Goal: Use online tool/utility: Utilize a website feature to perform a specific function

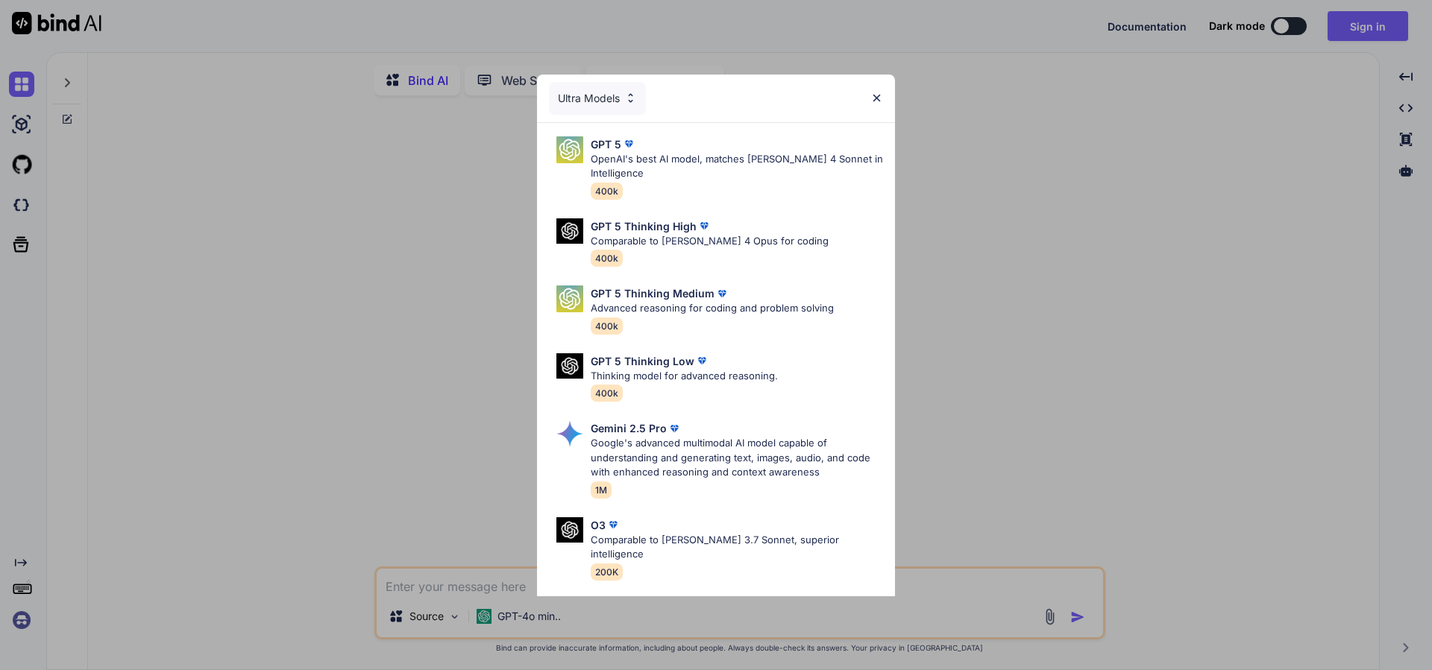
type textarea "x"
click at [875, 101] on img at bounding box center [876, 98] width 13 height 13
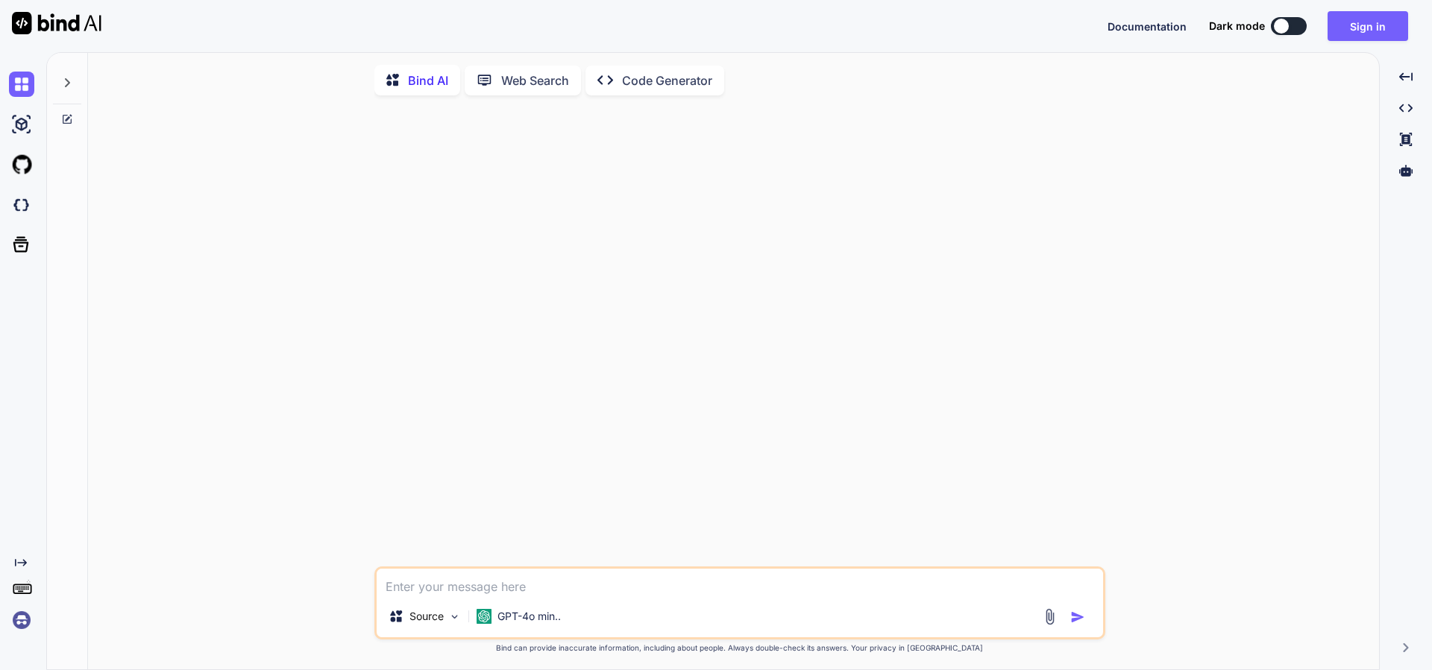
click at [77, 89] on div at bounding box center [67, 78] width 28 height 51
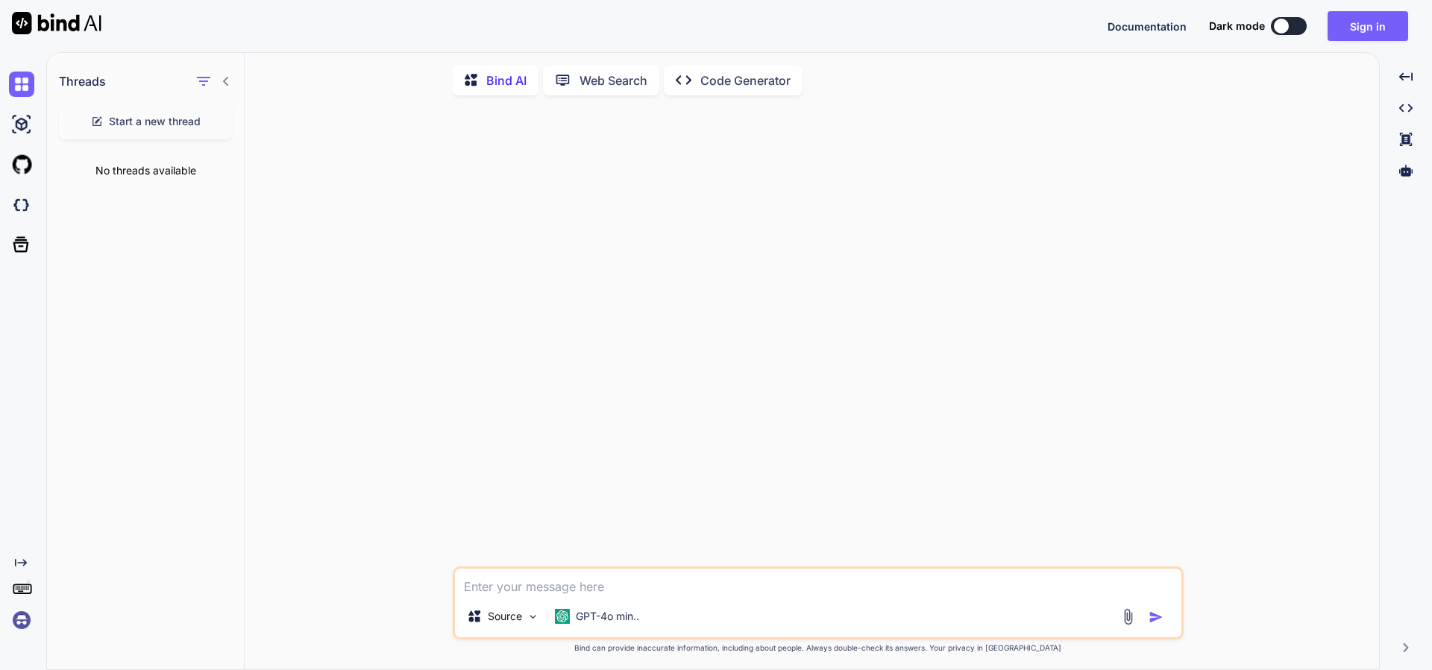
click at [15, 626] on img at bounding box center [21, 620] width 25 height 25
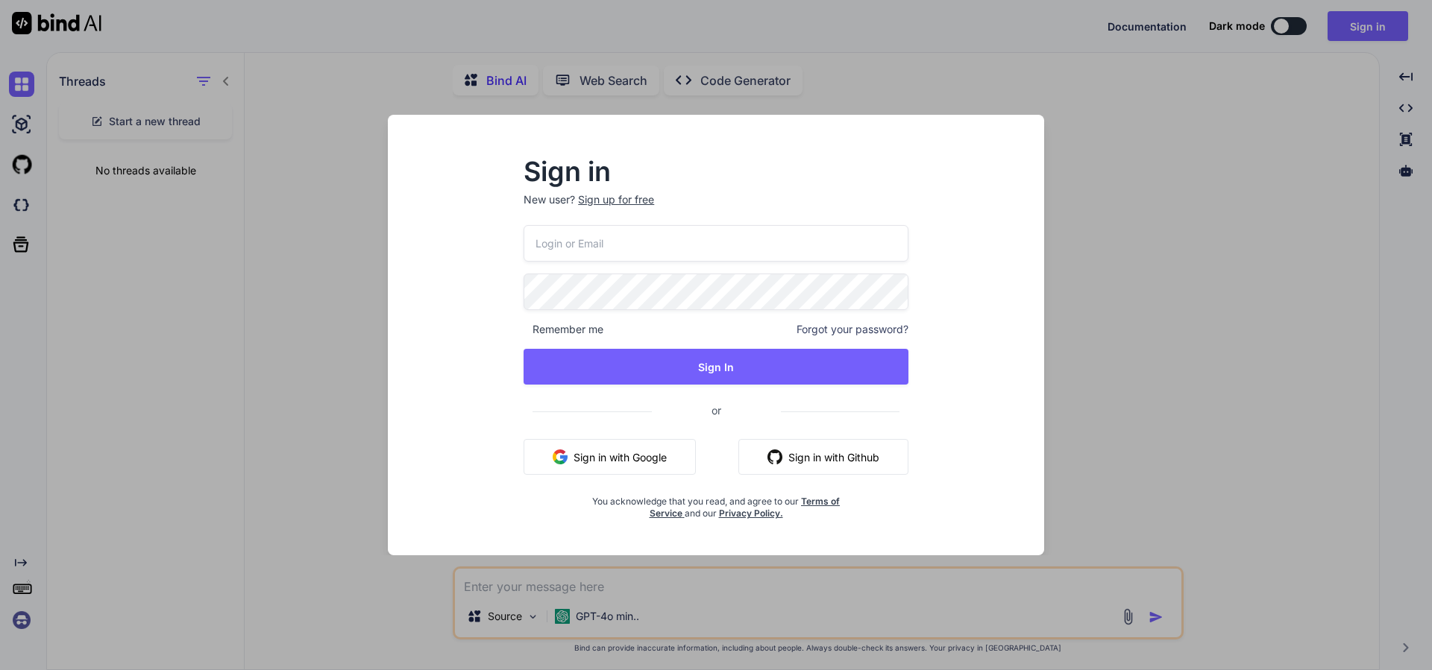
click at [661, 450] on button "Sign in with Google" at bounding box center [609, 457] width 172 height 36
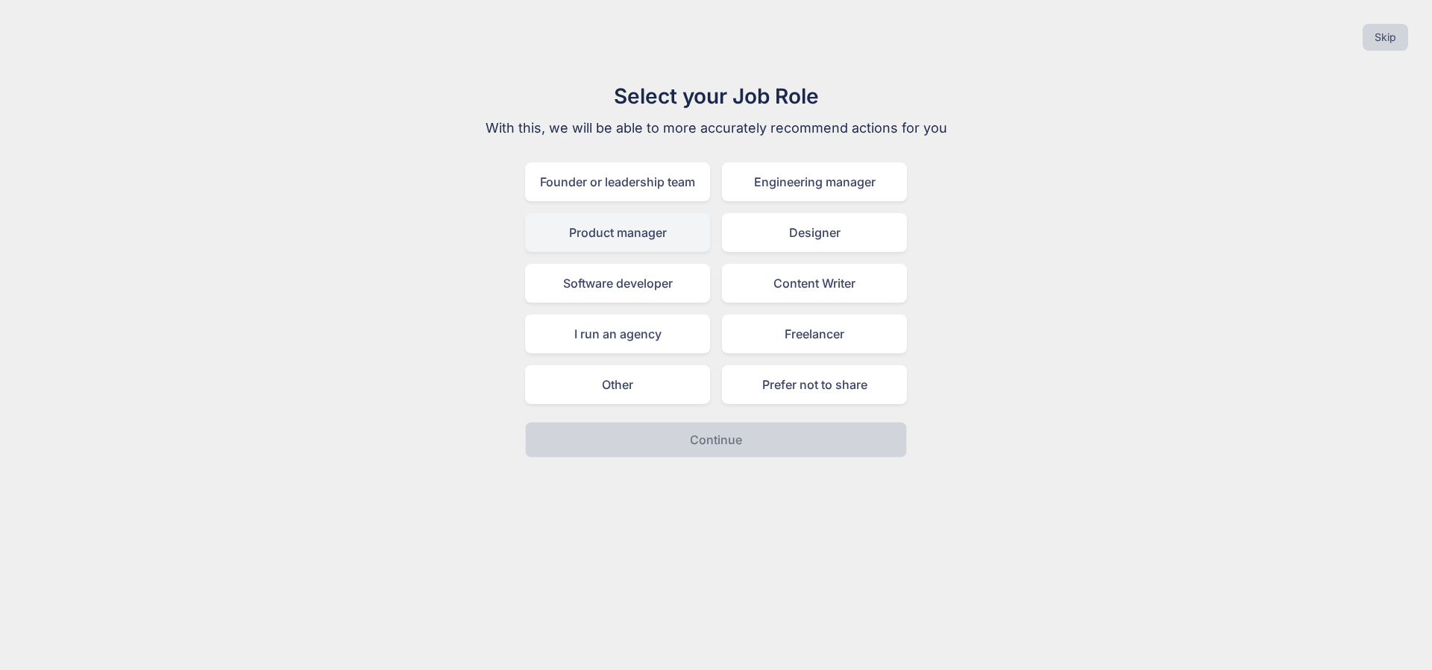
click at [694, 233] on div "Product manager" at bounding box center [617, 232] width 185 height 39
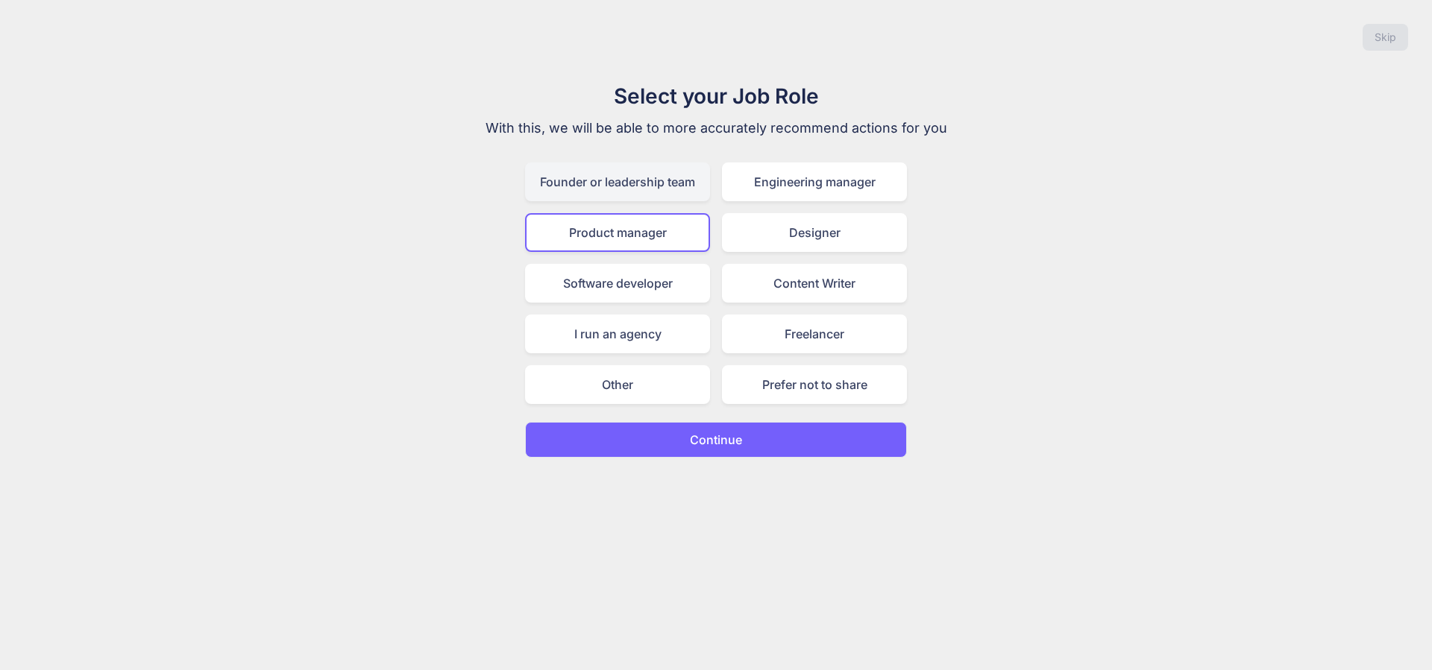
click at [657, 199] on div "Founder or leadership team" at bounding box center [617, 182] width 185 height 39
click at [784, 450] on button "Continue" at bounding box center [716, 440] width 382 height 36
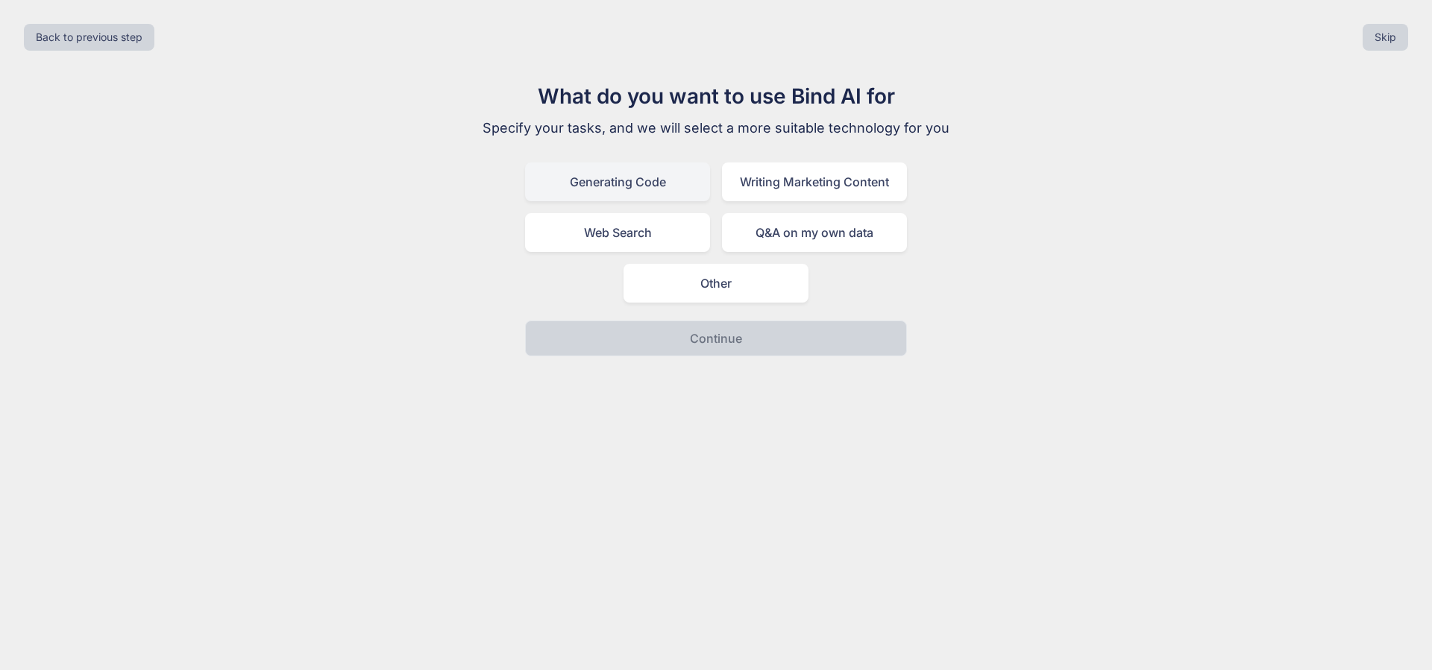
click at [653, 186] on div "Generating Code" at bounding box center [617, 182] width 185 height 39
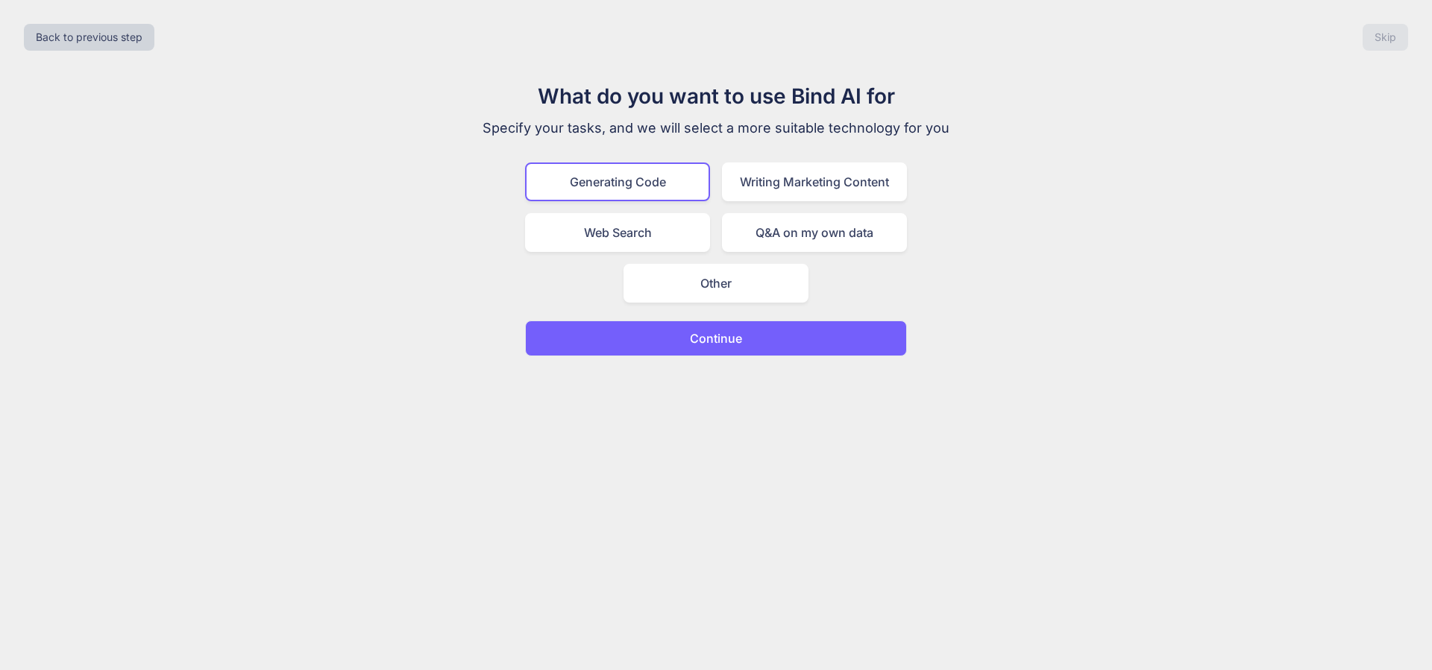
click at [761, 344] on button "Continue" at bounding box center [716, 339] width 382 height 36
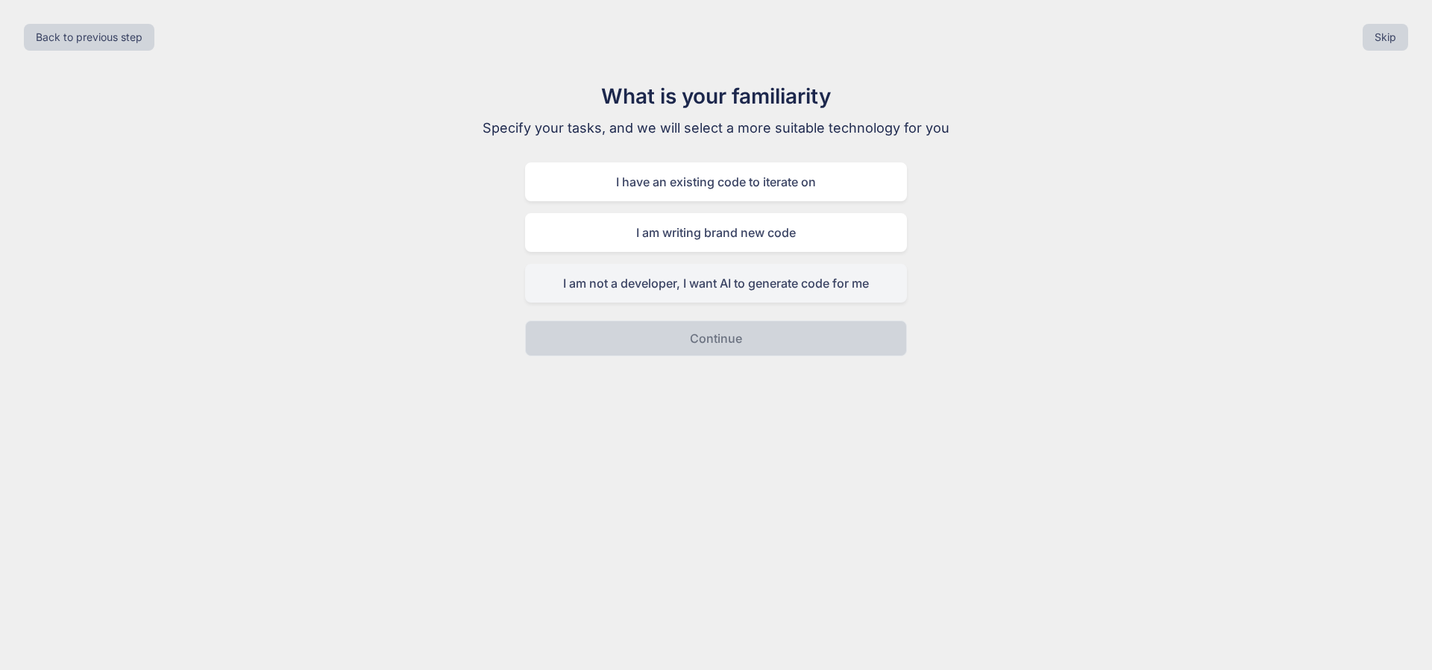
click at [744, 284] on div "I am not a developer, I want AI to generate code for me" at bounding box center [716, 283] width 382 height 39
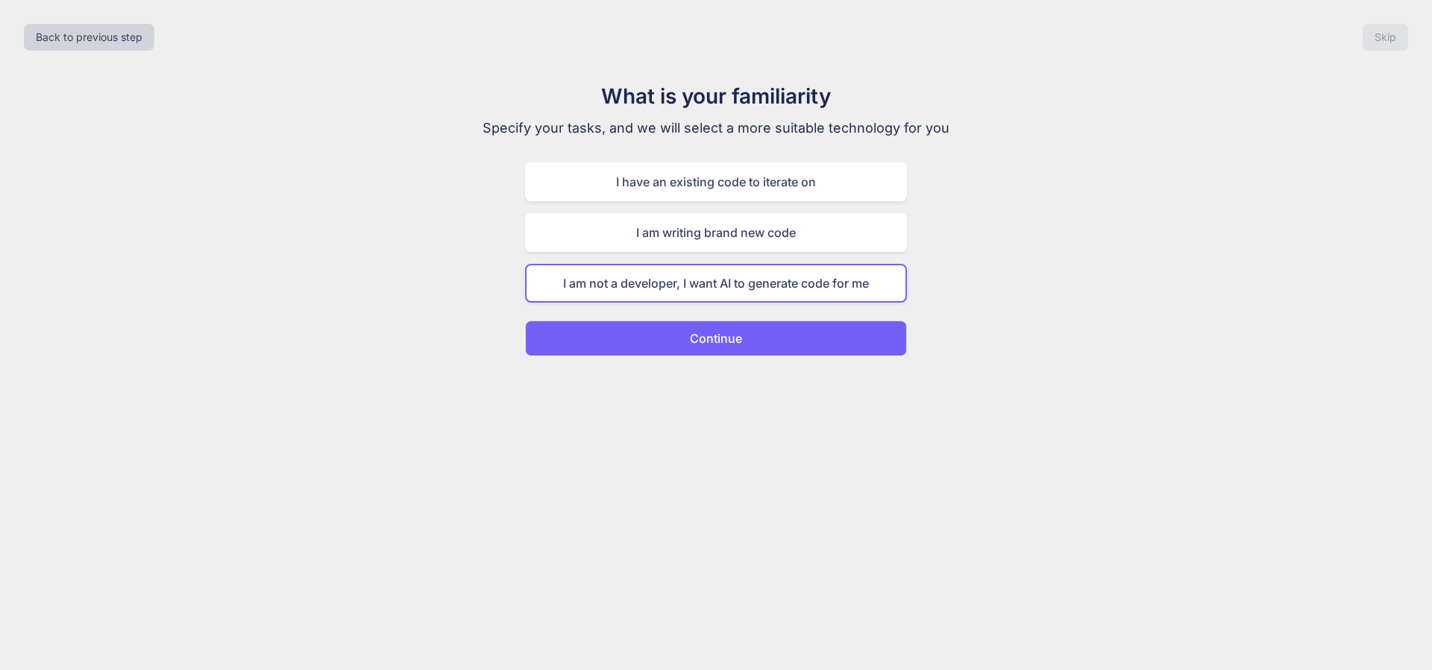
click at [752, 344] on button "Continue" at bounding box center [716, 339] width 382 height 36
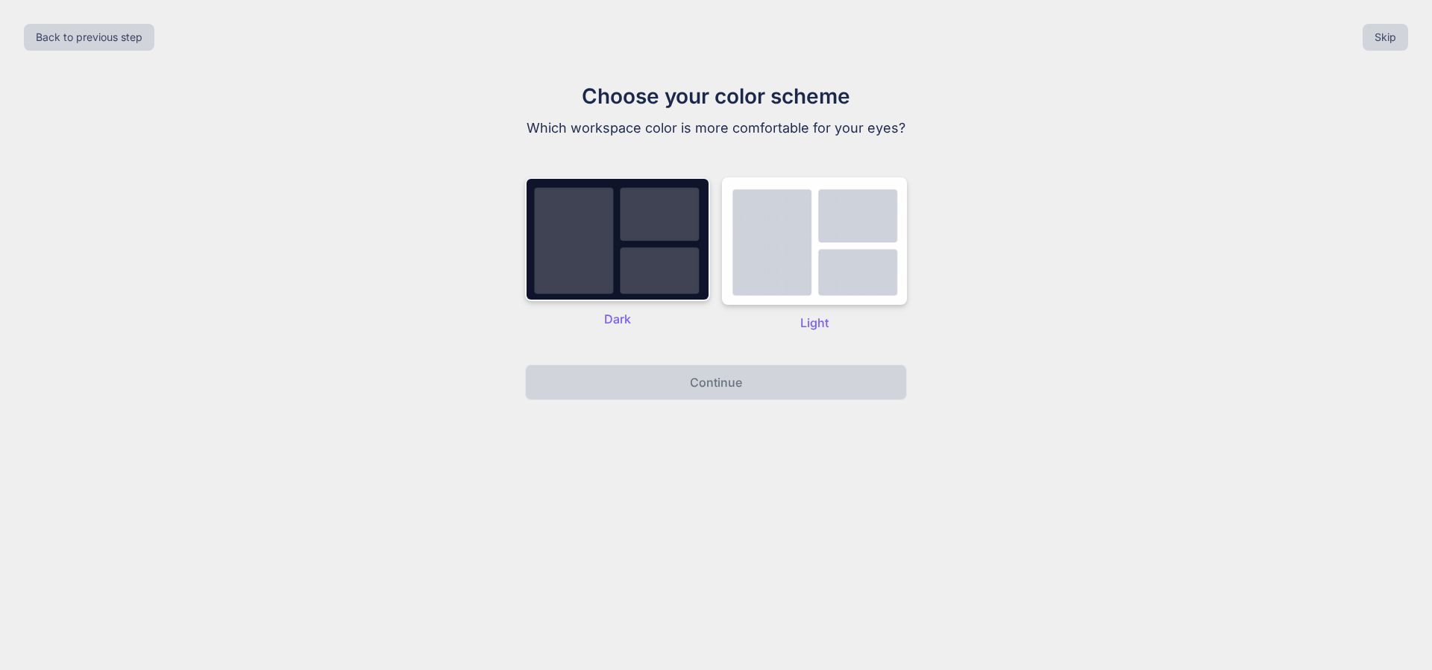
click at [661, 297] on img at bounding box center [617, 239] width 185 height 124
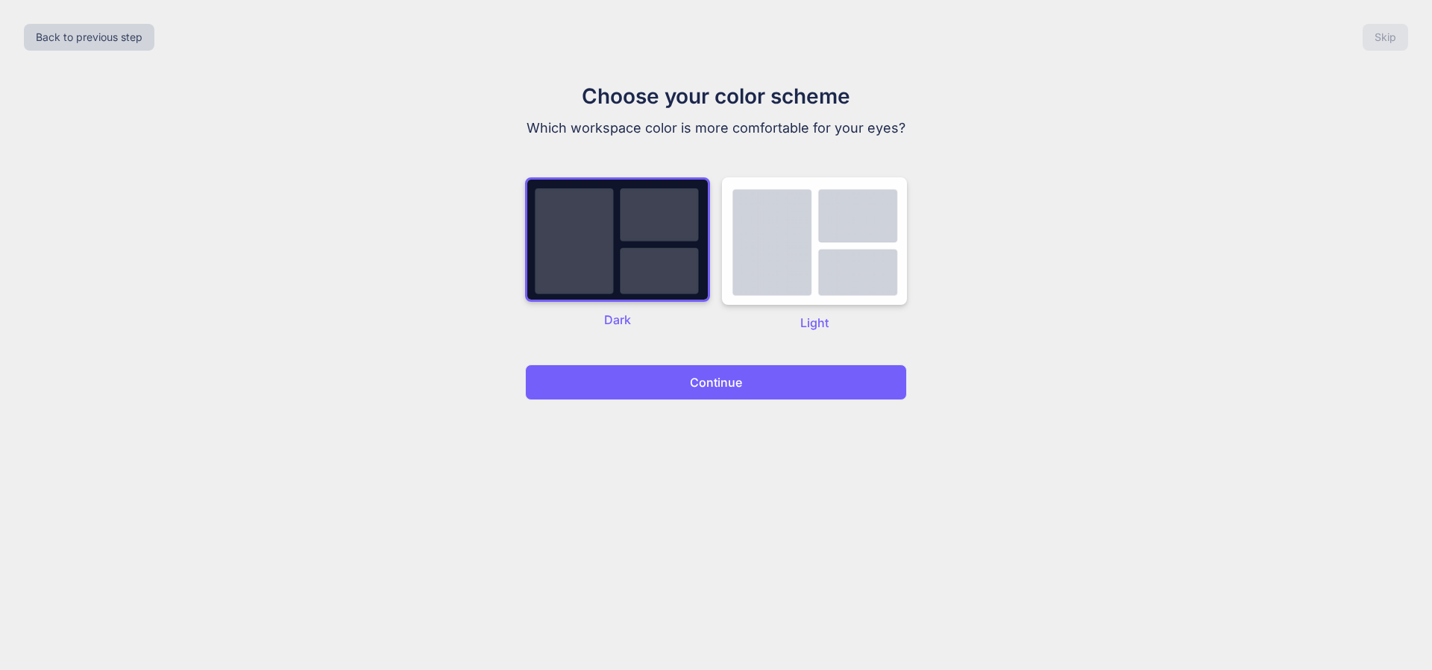
click at [694, 372] on button "Continue" at bounding box center [716, 383] width 382 height 36
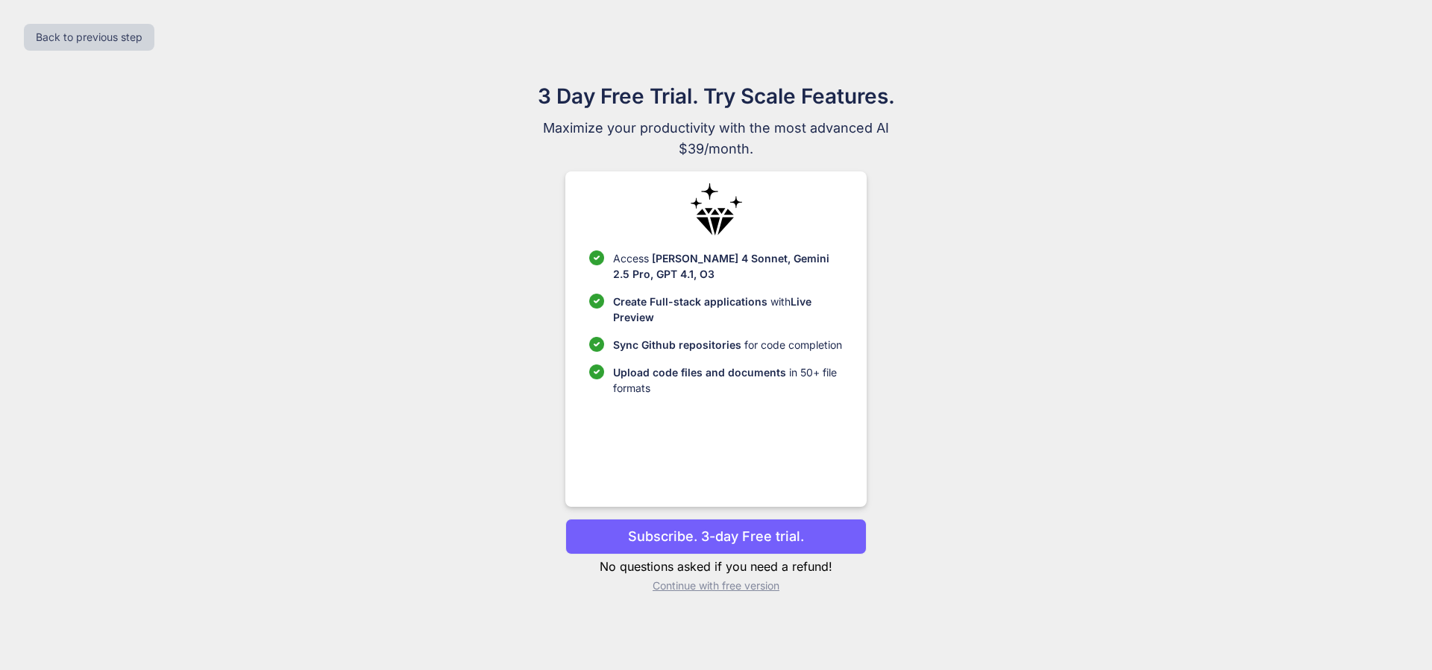
click at [729, 585] on p "Continue with free version" at bounding box center [715, 586] width 300 height 15
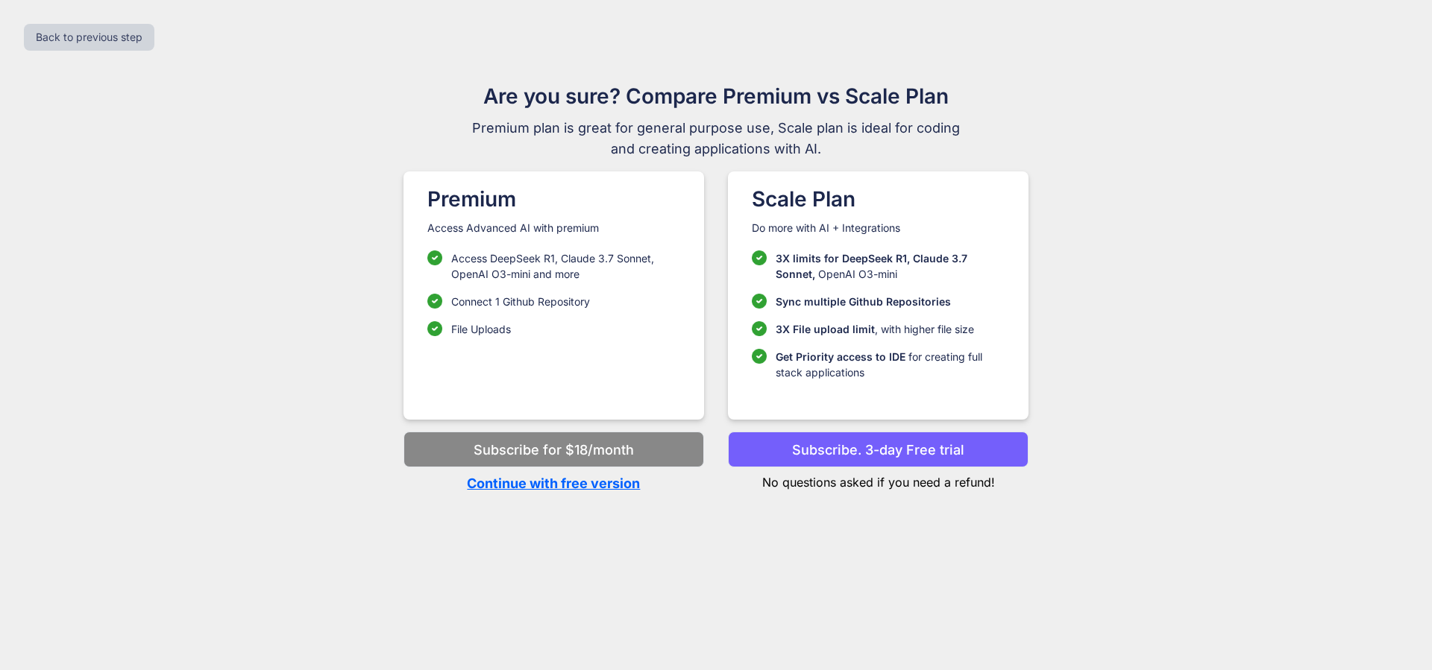
click at [605, 485] on p "Continue with free version" at bounding box center [553, 483] width 300 height 20
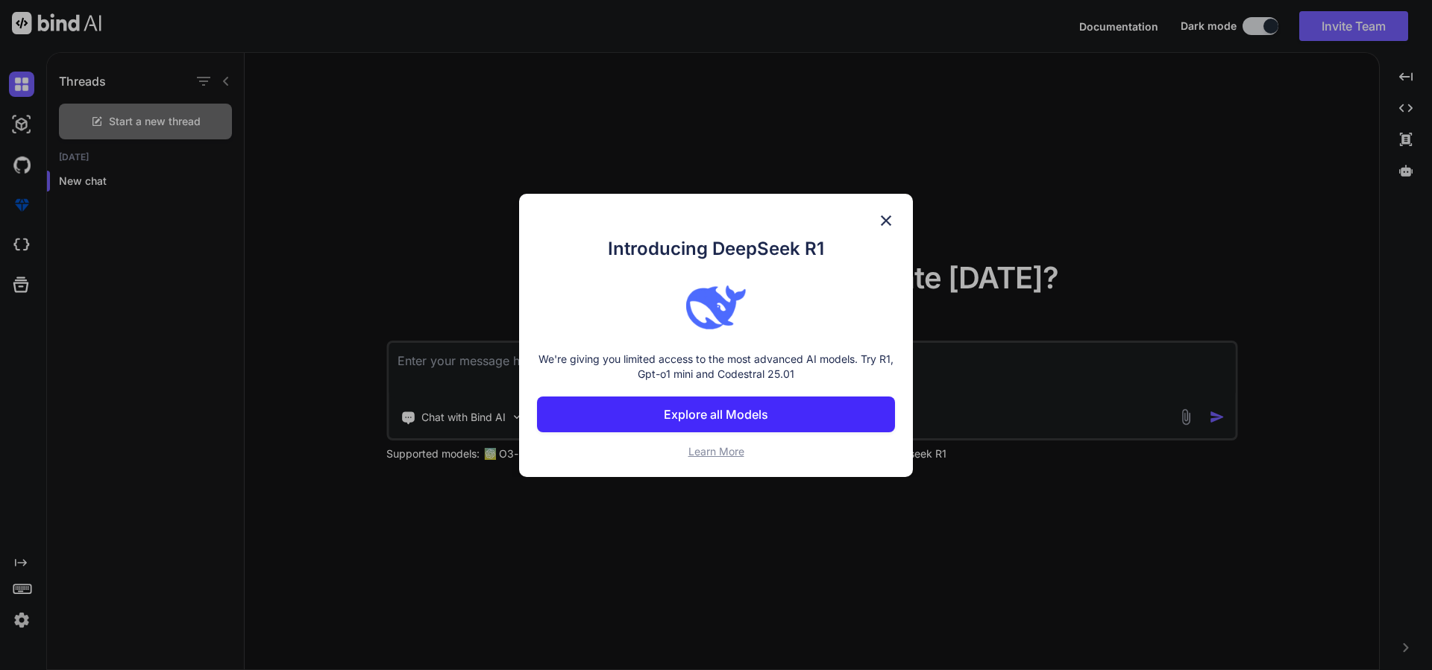
click at [885, 214] on img at bounding box center [886, 221] width 18 height 18
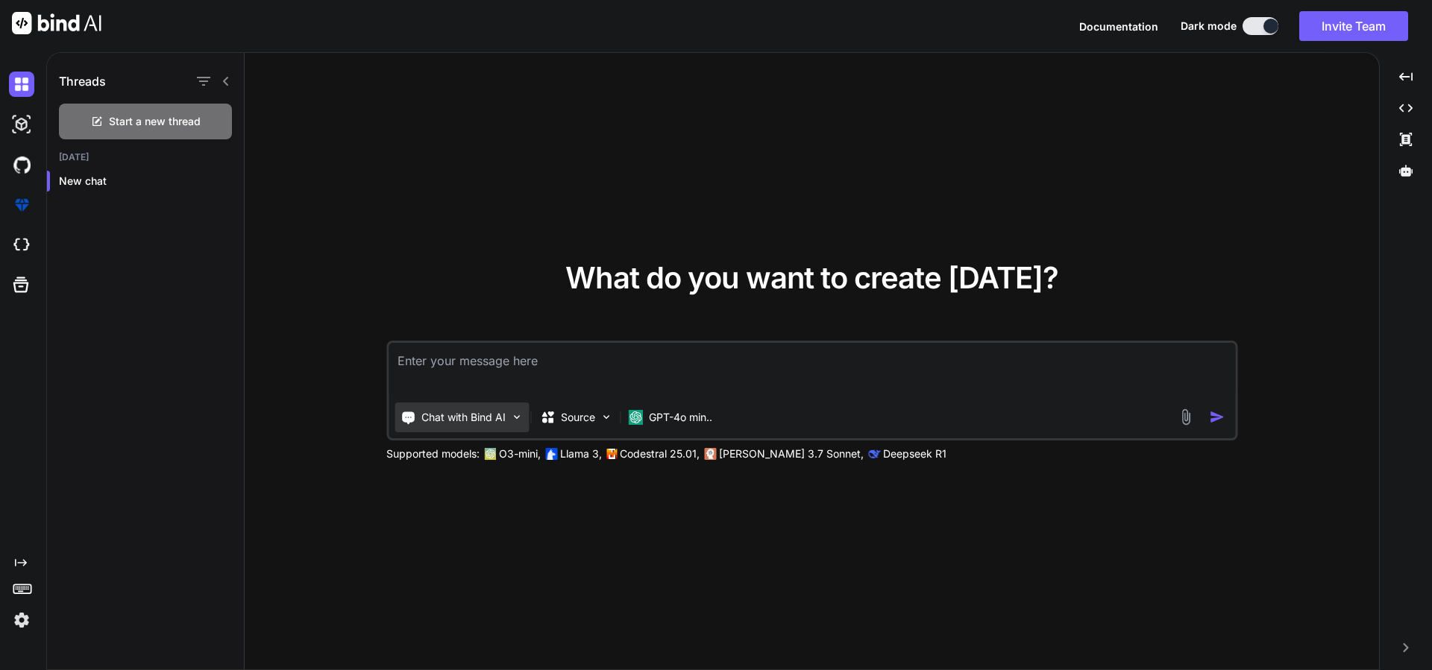
click at [486, 424] on p "Chat with Bind AI" at bounding box center [463, 417] width 84 height 15
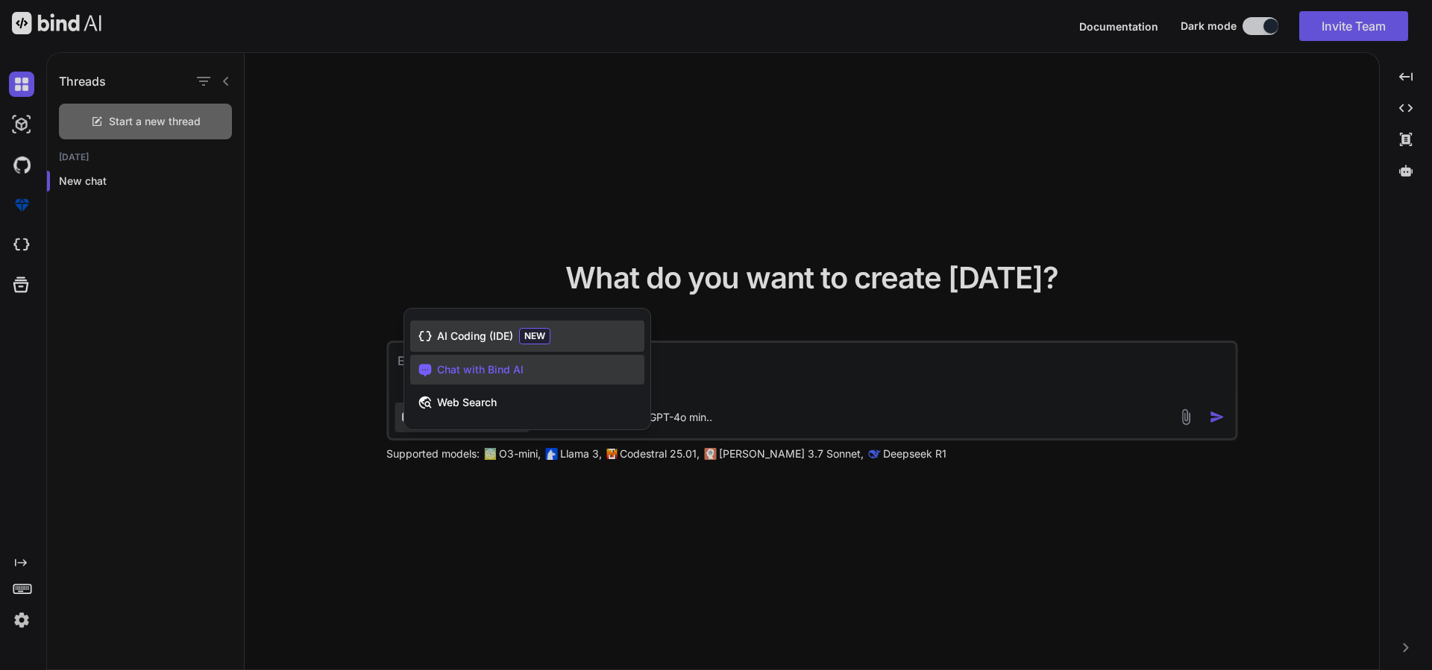
click at [477, 339] on span "AI Coding (IDE)" at bounding box center [475, 336] width 76 height 15
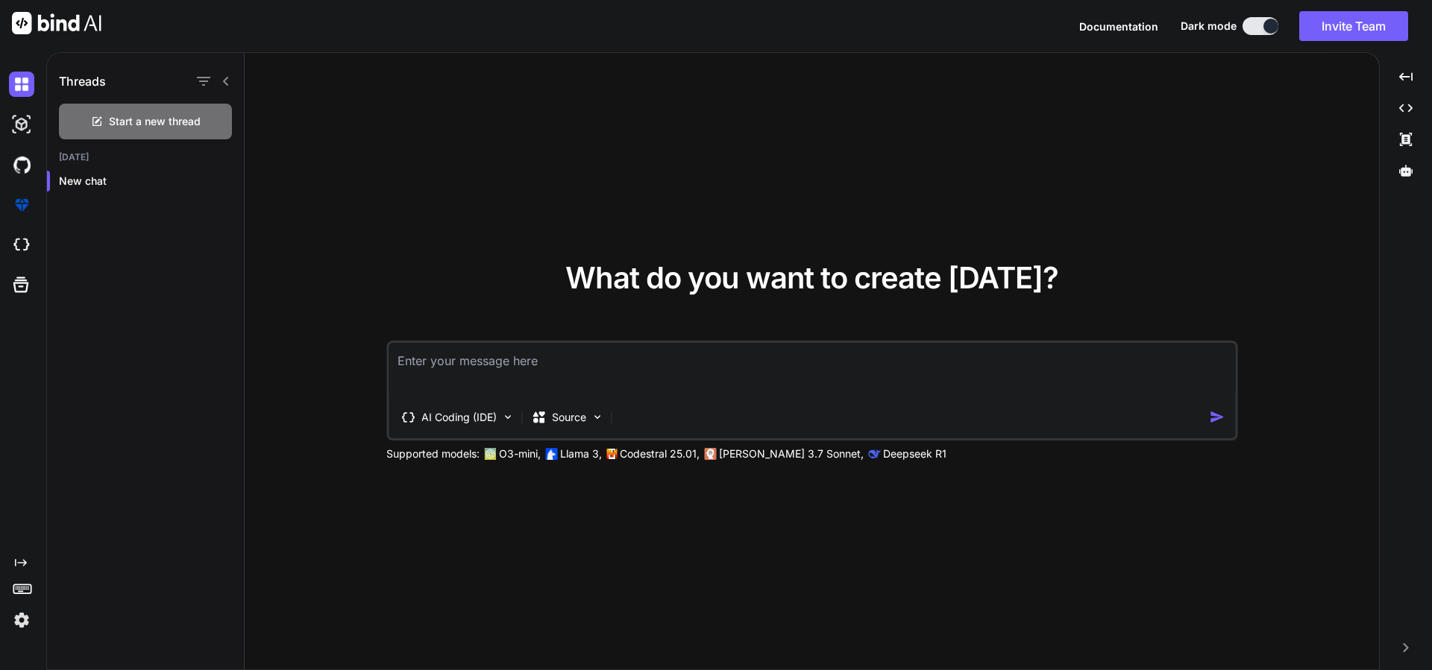
click at [567, 402] on div "AI Coding (IDE) Source" at bounding box center [811, 391] width 851 height 100
click at [566, 417] on p "Source" at bounding box center [569, 417] width 34 height 15
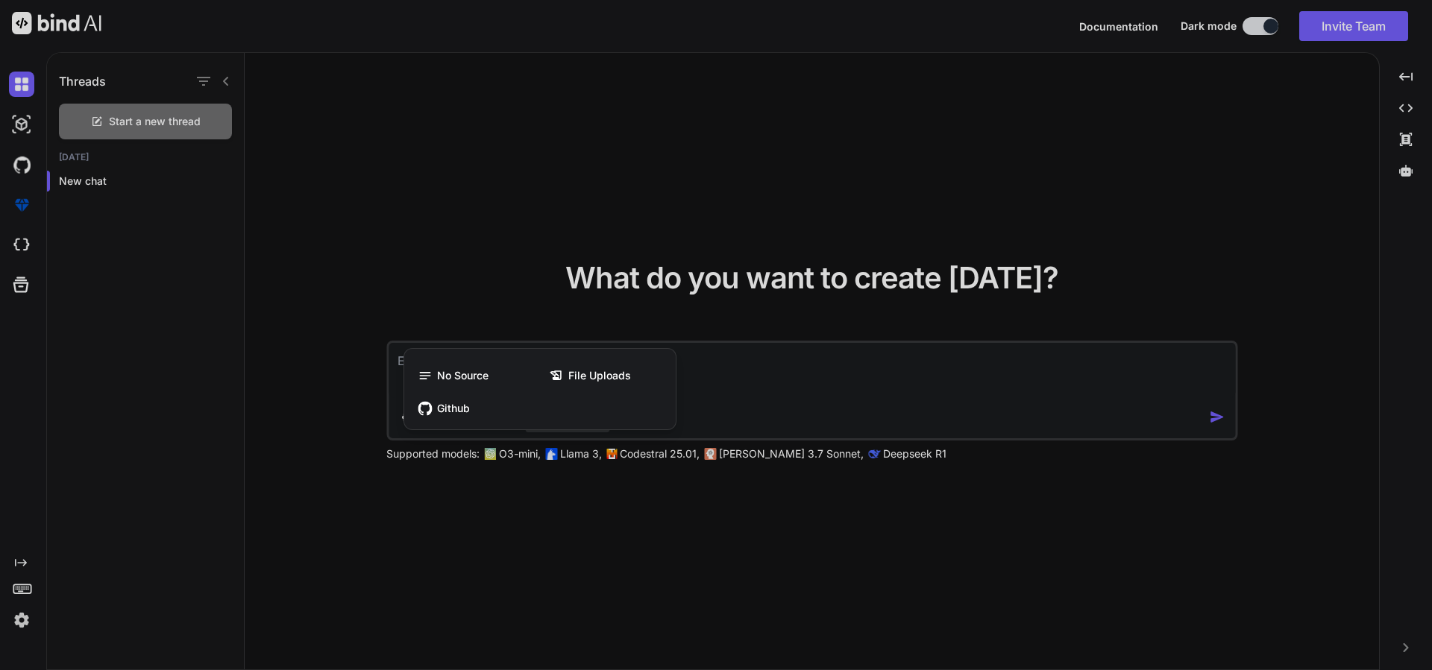
click at [385, 490] on div at bounding box center [716, 335] width 1432 height 670
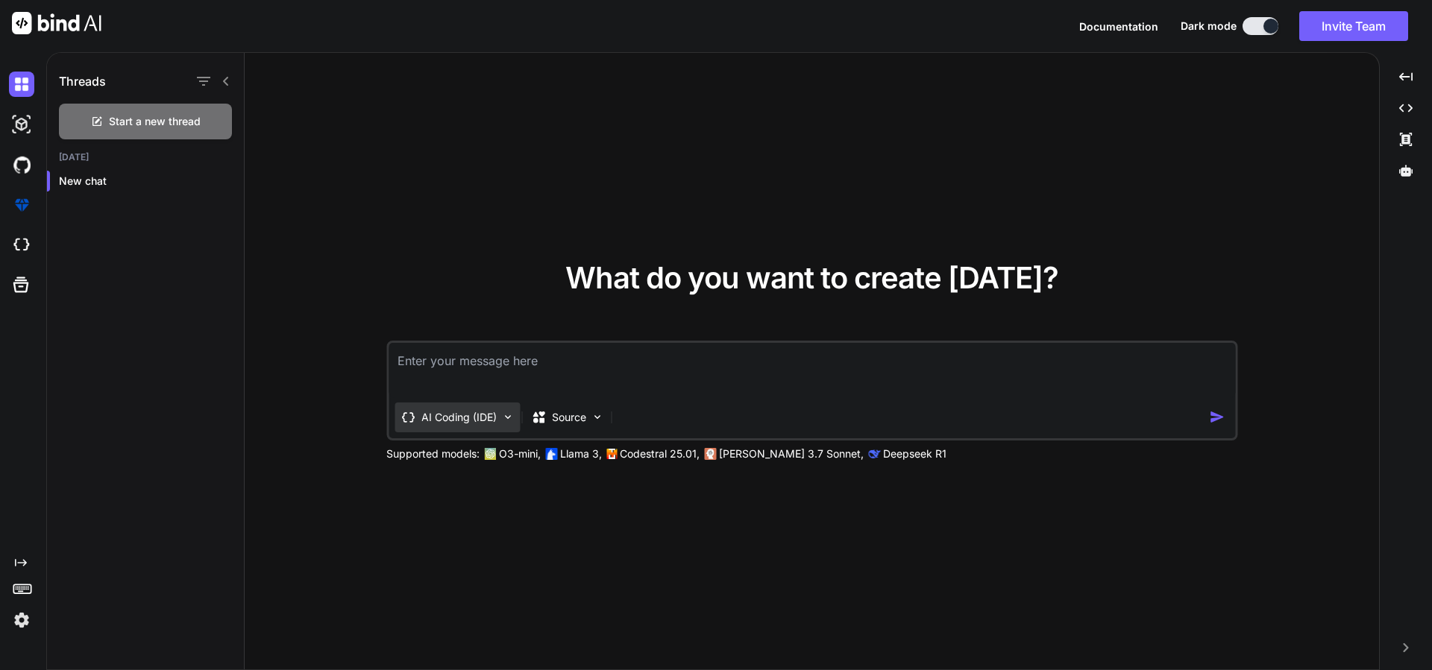
click at [448, 415] on p "AI Coding (IDE)" at bounding box center [458, 417] width 75 height 15
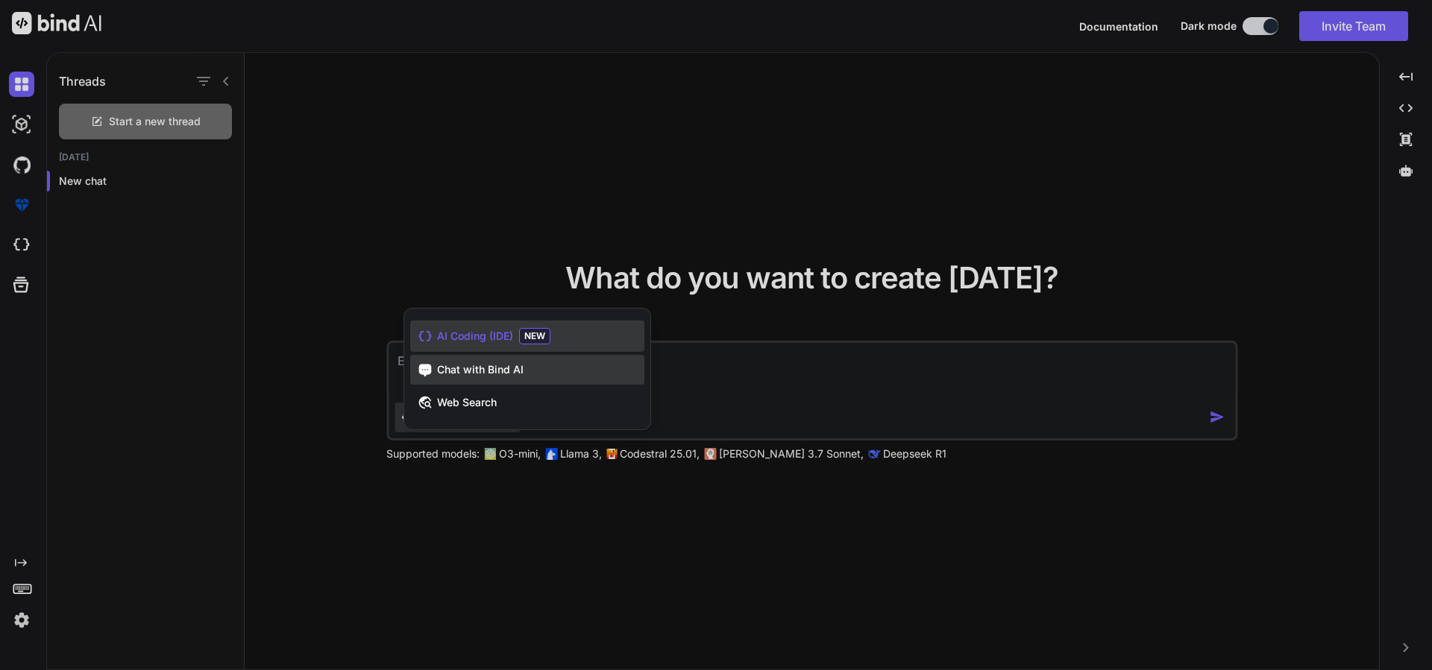
click at [488, 365] on span "Chat with Bind AI" at bounding box center [480, 369] width 86 height 15
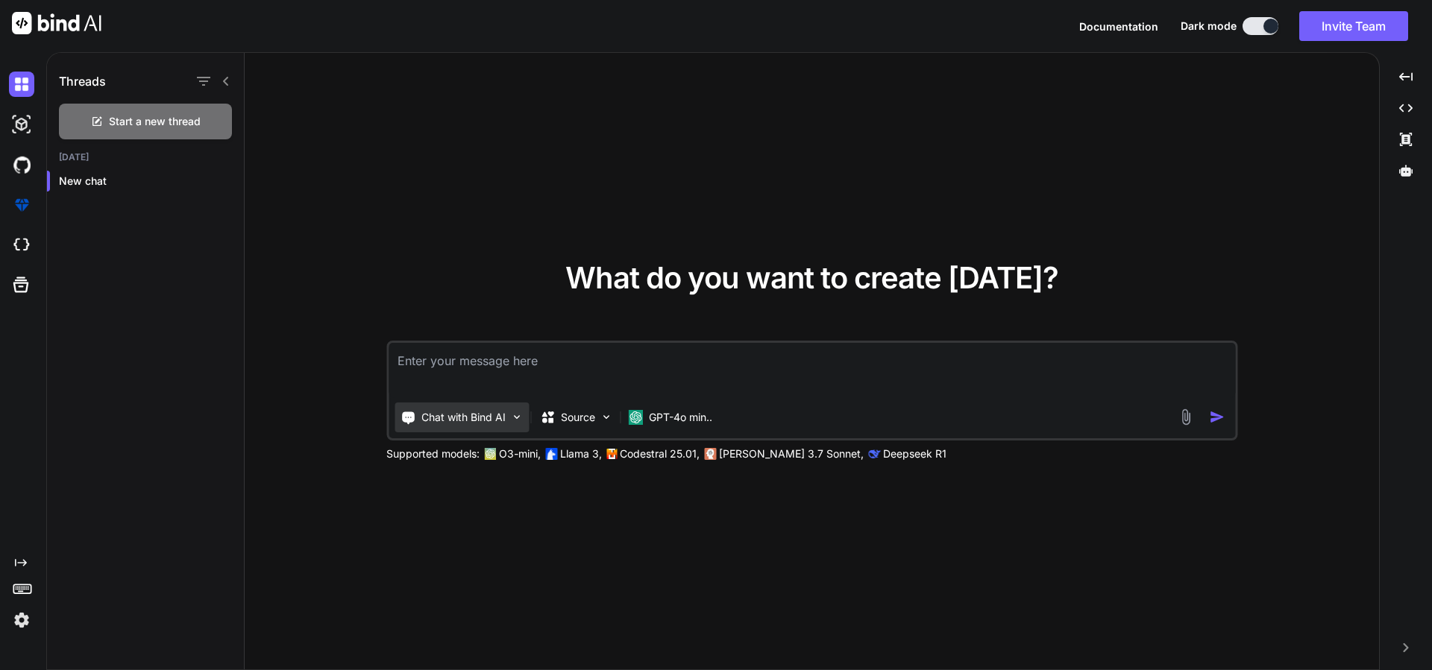
click at [467, 424] on p "Chat with Bind AI" at bounding box center [463, 417] width 84 height 15
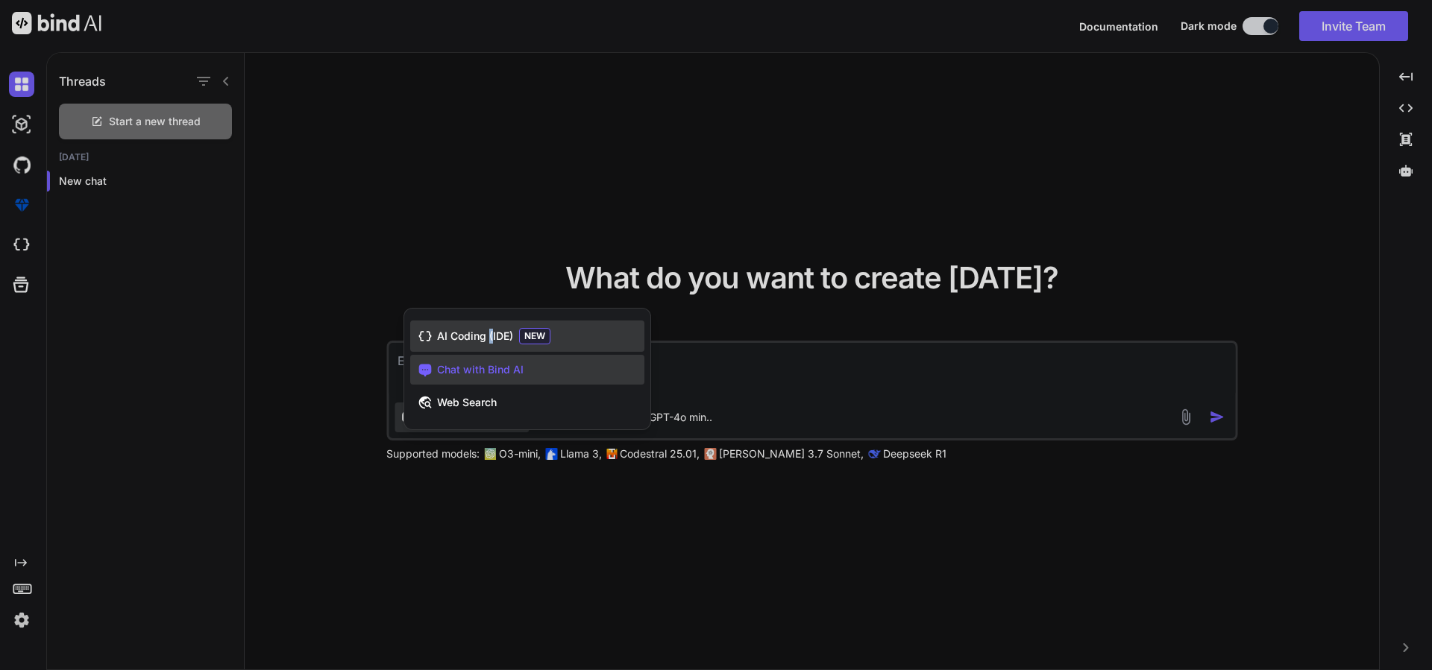
click at [490, 341] on span "AI Coding (IDE)" at bounding box center [475, 336] width 76 height 15
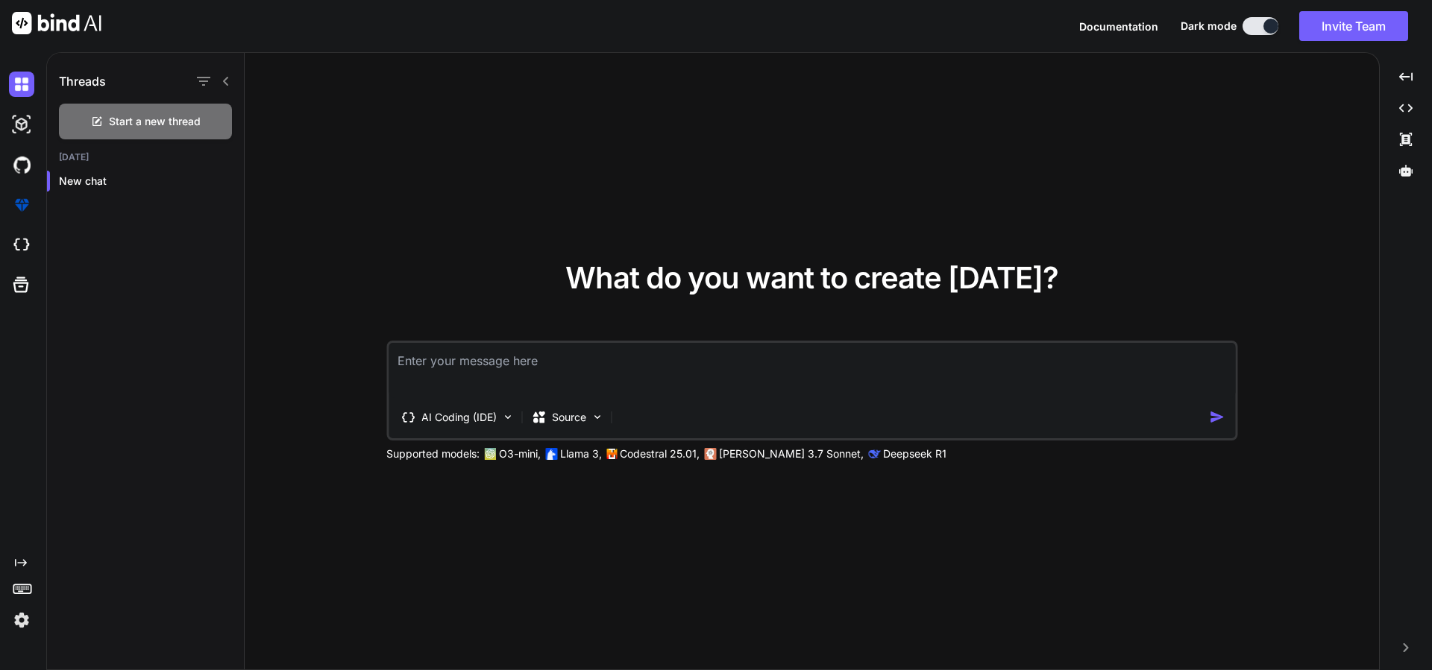
click at [529, 365] on textarea at bounding box center [811, 370] width 846 height 55
paste textarea "Problem Statement Small business owners, freelancers, and solopreneurs often us…"
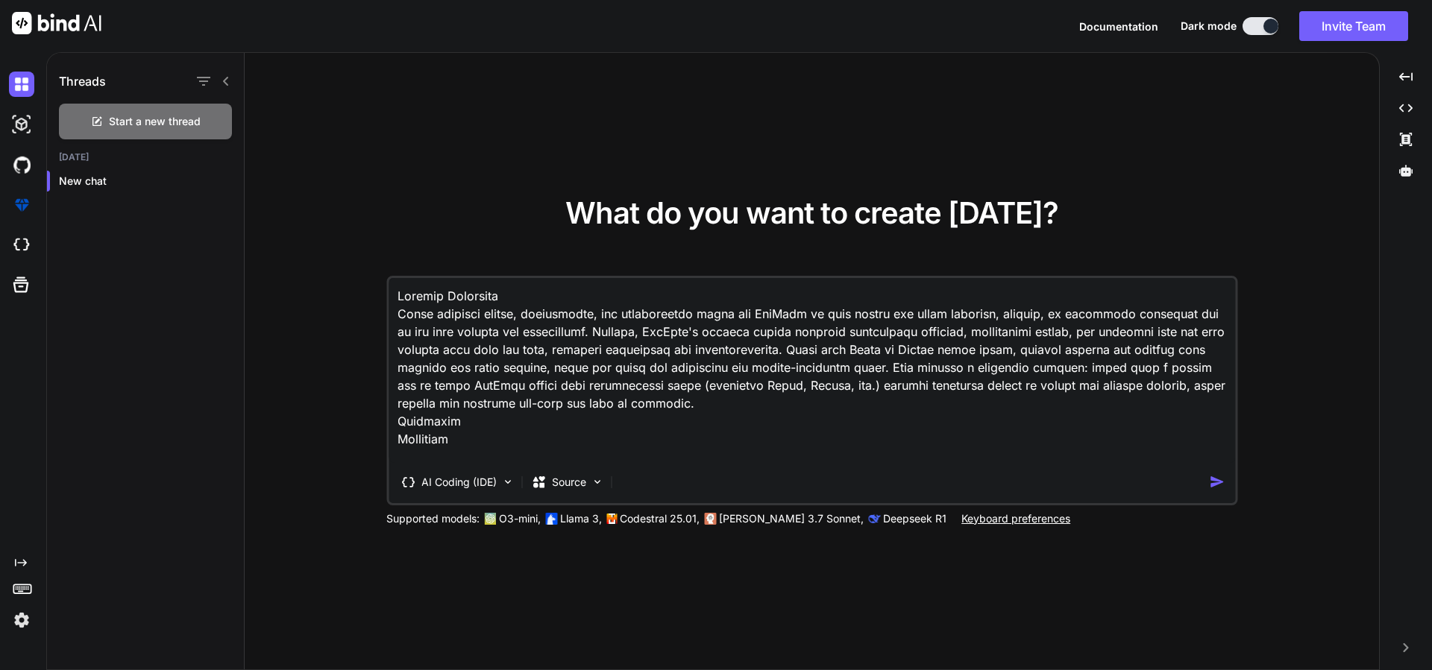
scroll to position [2222, 0]
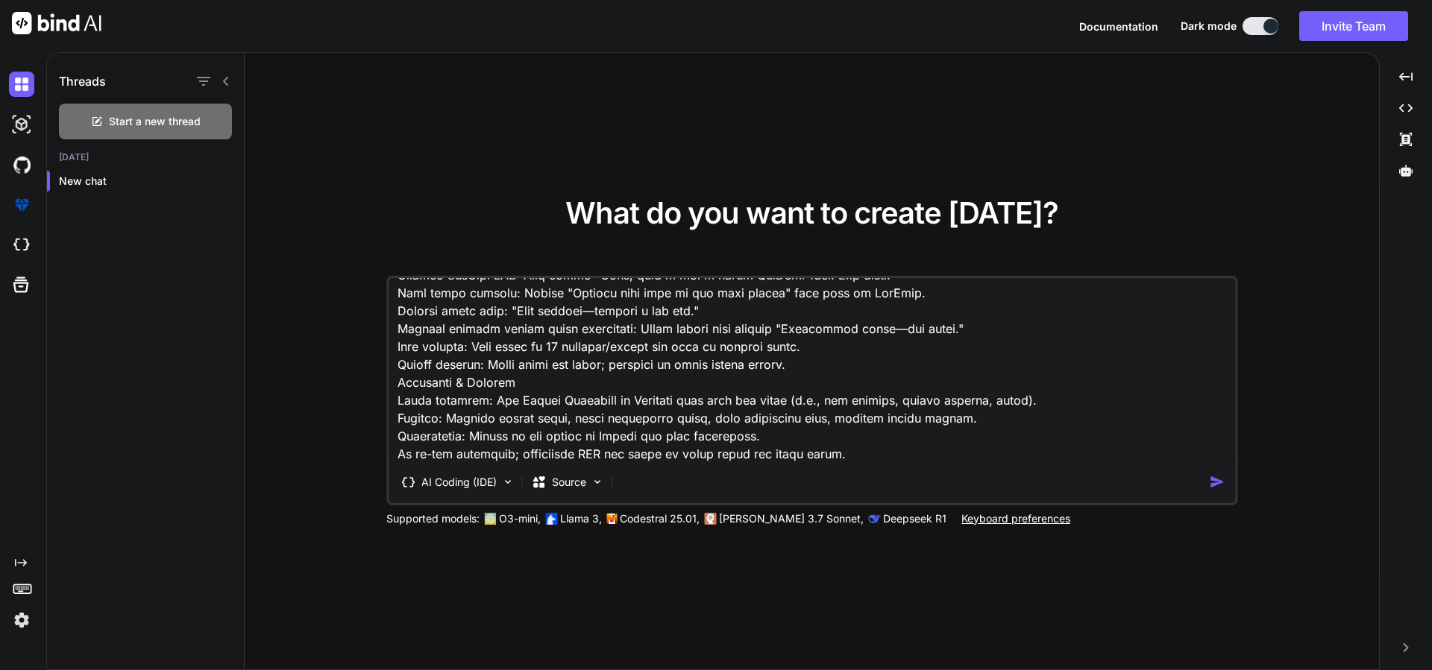
type textarea "Problem Statement Small business owners, freelancers, and solopreneurs often us…"
click at [1219, 484] on img "button" at bounding box center [1217, 482] width 16 height 16
click at [1208, 485] on div "AI Coding (IDE) Source" at bounding box center [798, 483] width 820 height 30
click at [1209, 485] on div "AI Coding (IDE) Source" at bounding box center [798, 483] width 820 height 30
click at [1217, 485] on img "button" at bounding box center [1217, 482] width 16 height 16
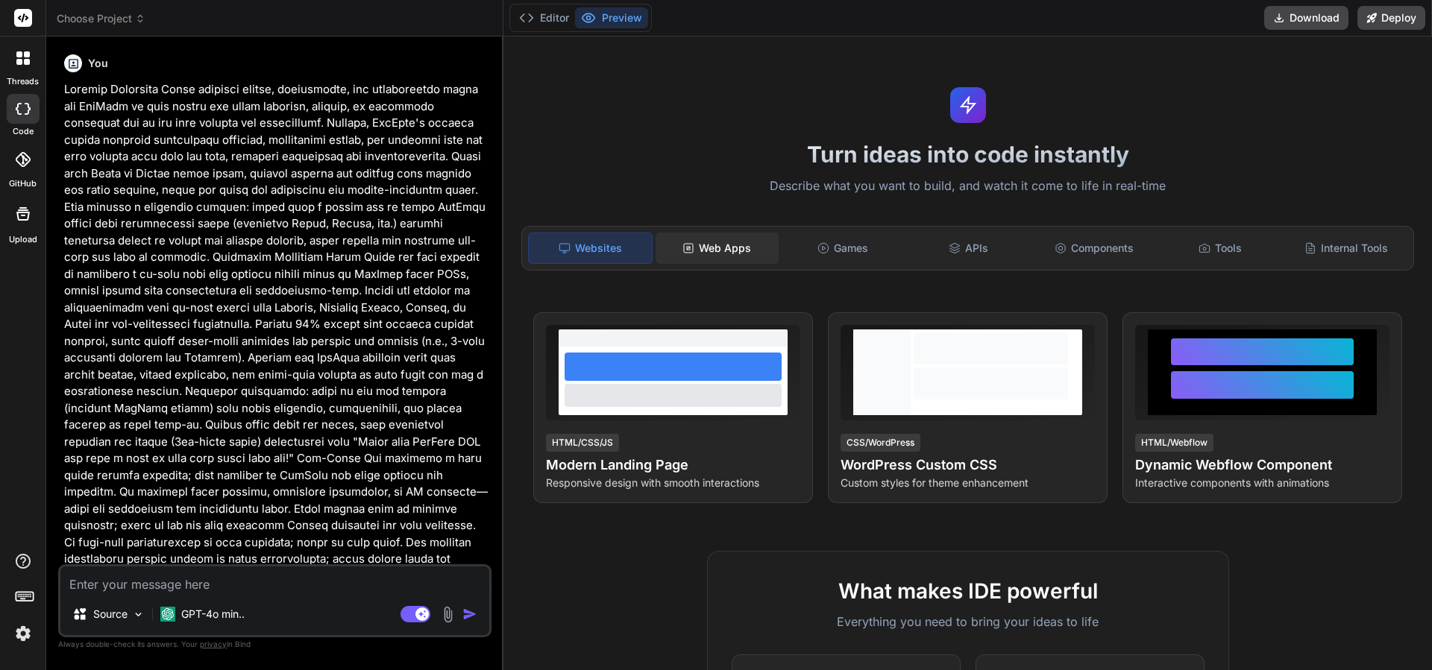
click at [720, 254] on div "Web Apps" at bounding box center [716, 248] width 123 height 31
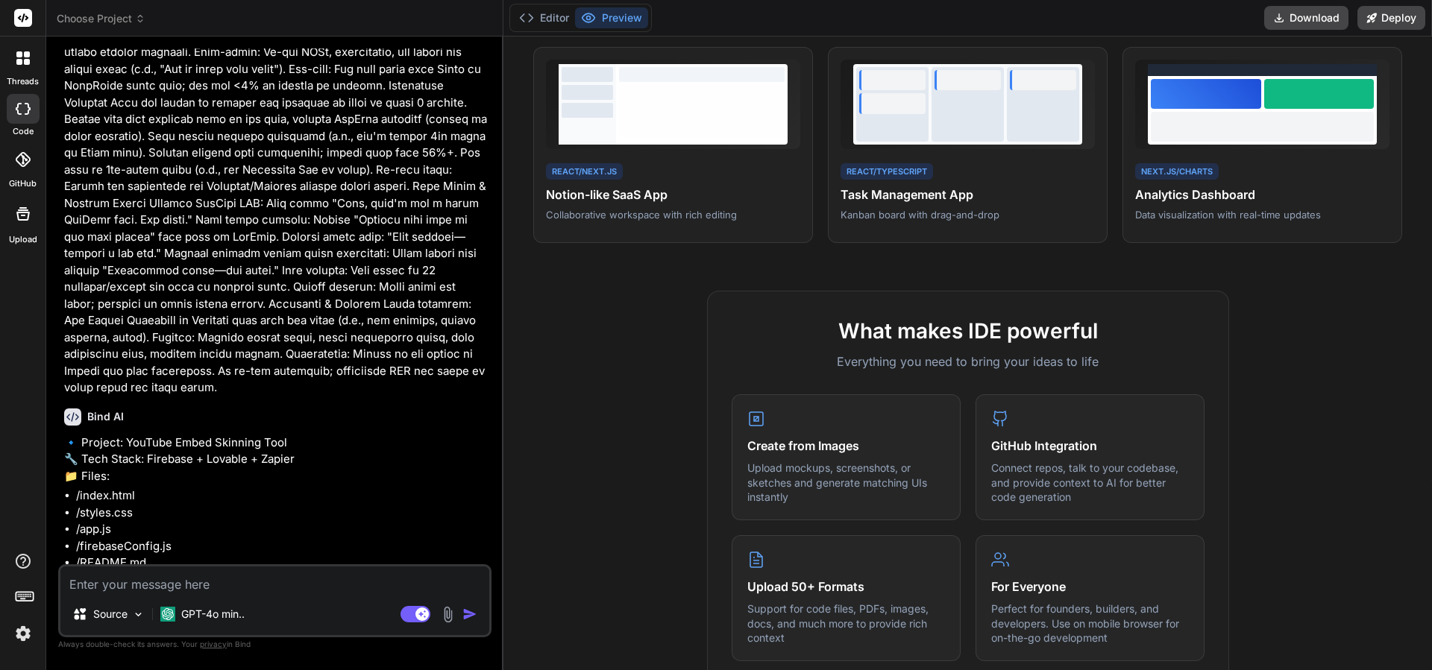
click at [205, 450] on p "🔹 Project: YouTube Embed Skinning Tool 🔧 Tech Stack: Firebase + Lovable + Zapie…" at bounding box center [276, 460] width 424 height 51
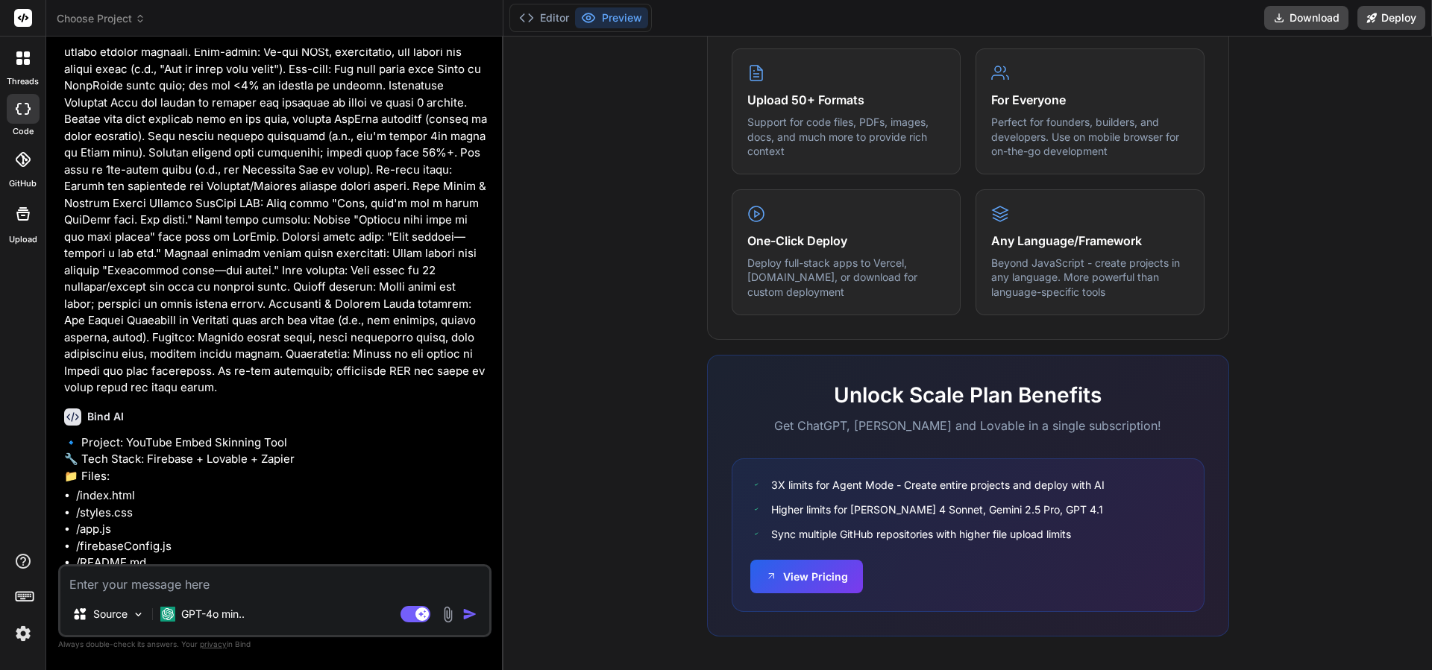
click at [112, 582] on textarea at bounding box center [274, 580] width 429 height 27
click at [239, 619] on p "GPT-4o min.." at bounding box center [212, 614] width 63 height 15
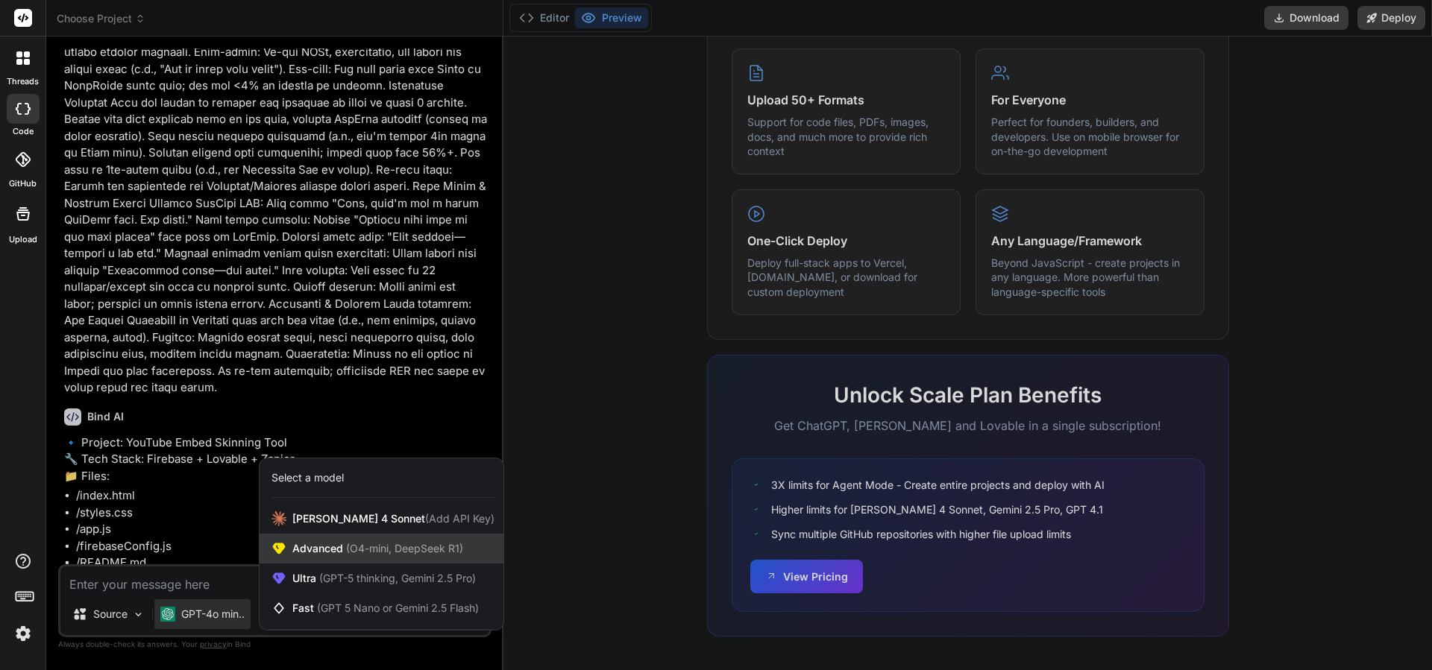
click at [340, 550] on span "Advanced (O4-mini, DeepSeek R1)" at bounding box center [377, 548] width 171 height 15
type textarea "x"
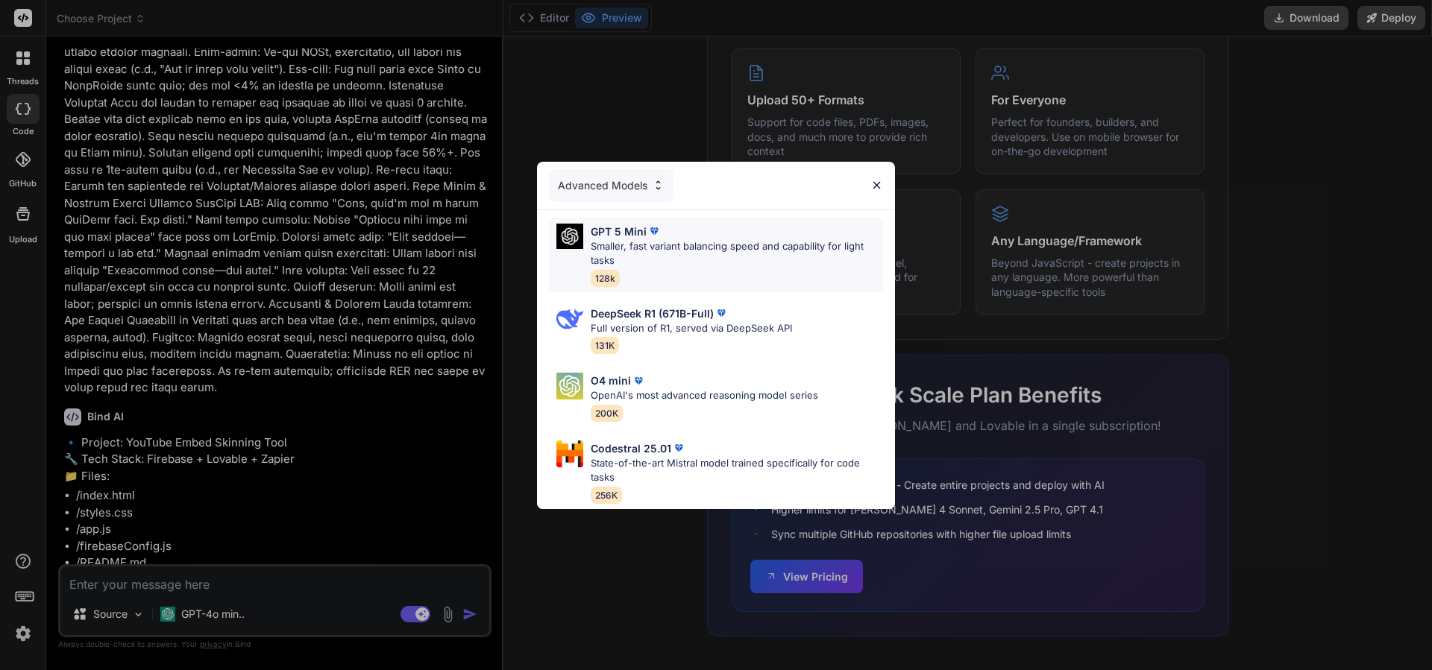
click at [620, 248] on p "Smaller, fast variant balancing speed and capability for light tasks" at bounding box center [737, 253] width 292 height 29
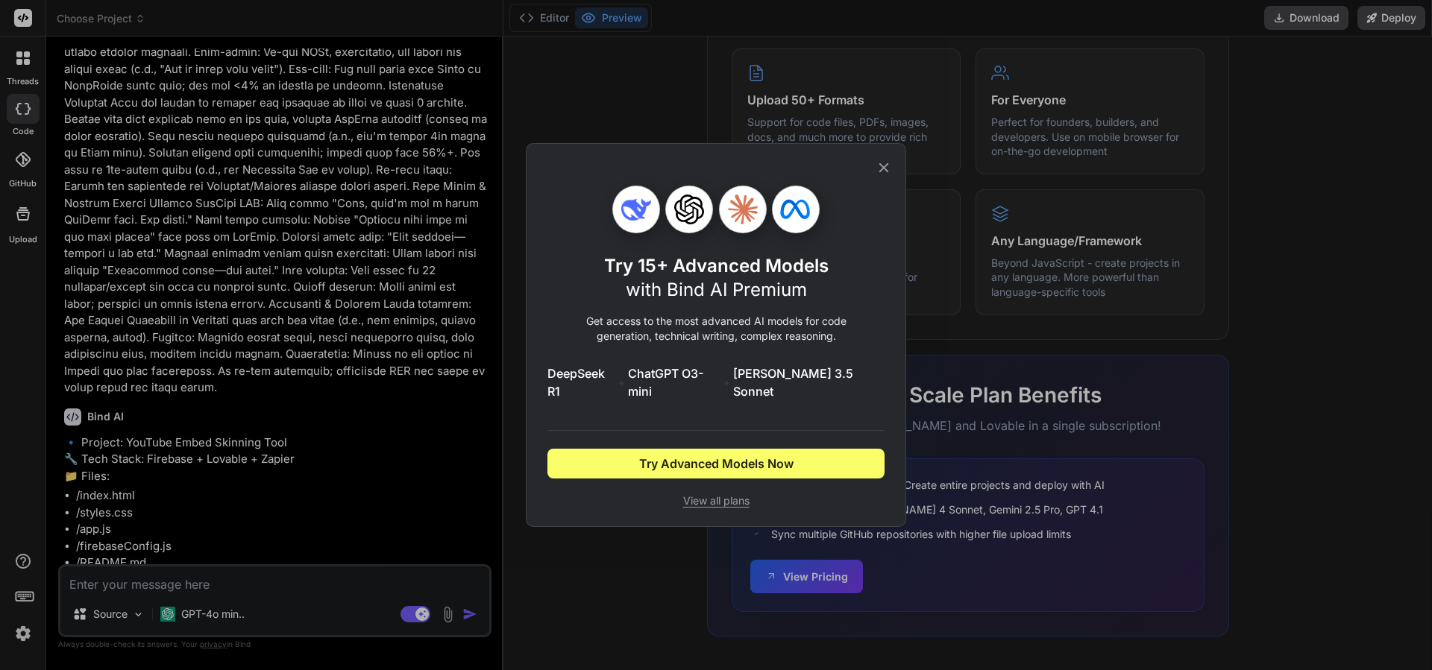
click at [884, 173] on icon at bounding box center [884, 168] width 10 height 10
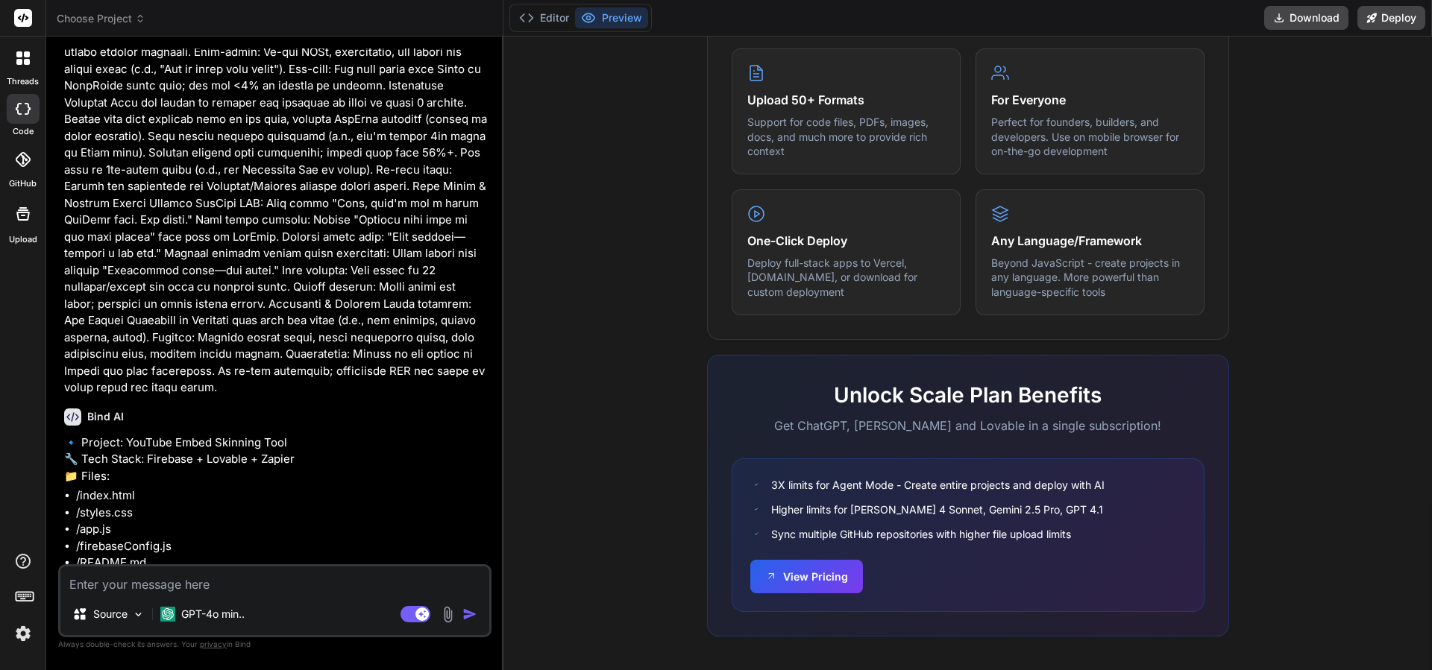
click at [190, 586] on textarea at bounding box center [274, 580] width 429 height 27
type textarea "y"
type textarea "x"
type textarea "ye"
type textarea "x"
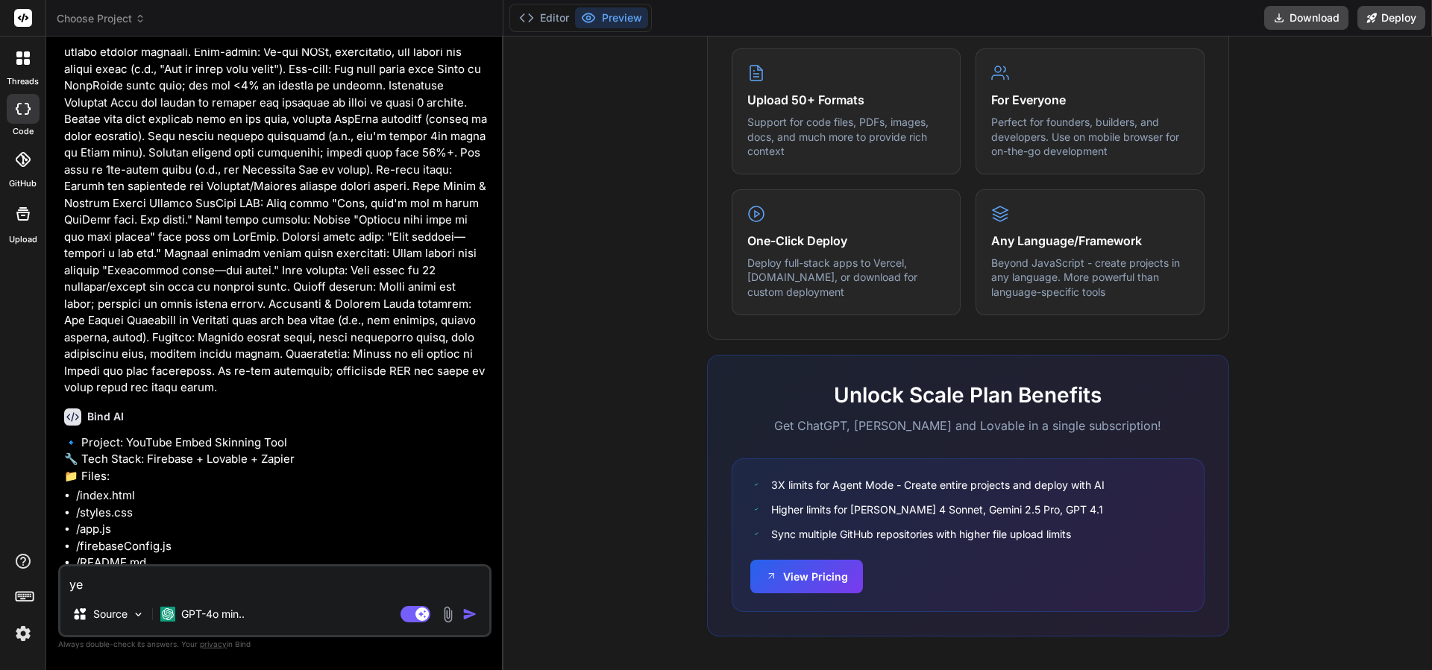
type textarea "yes"
type textarea "x"
type textarea "yes"
click at [474, 611] on img "button" at bounding box center [469, 614] width 15 height 15
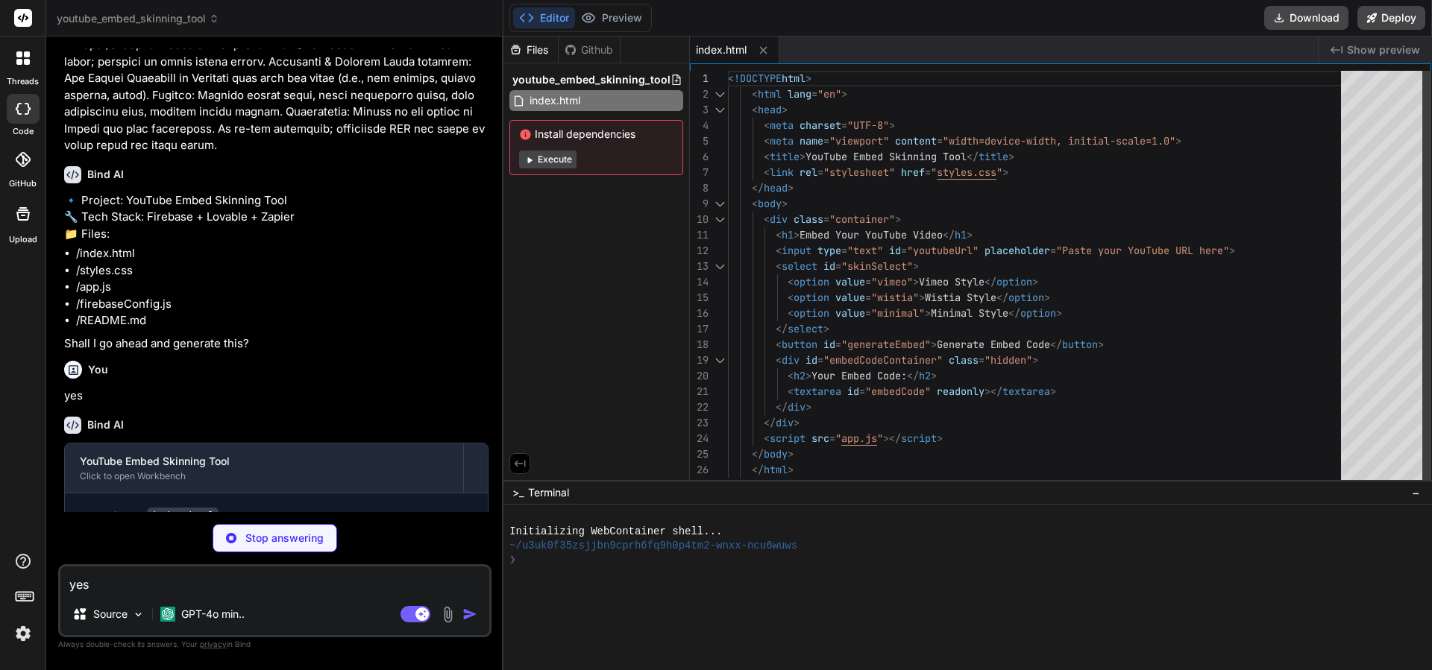
scroll to position [1995, 0]
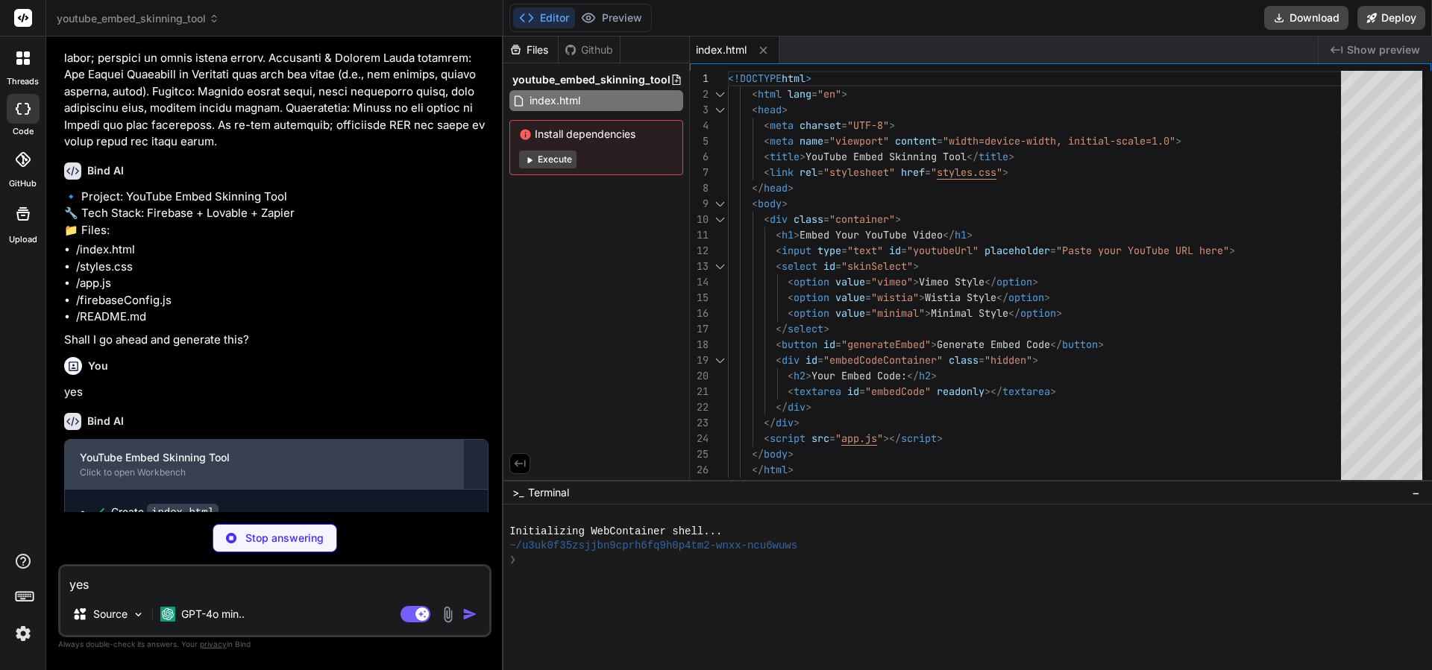
type textarea "x"
type textarea "button:hover { background-color: #218838; } .hidden { display: none; }"
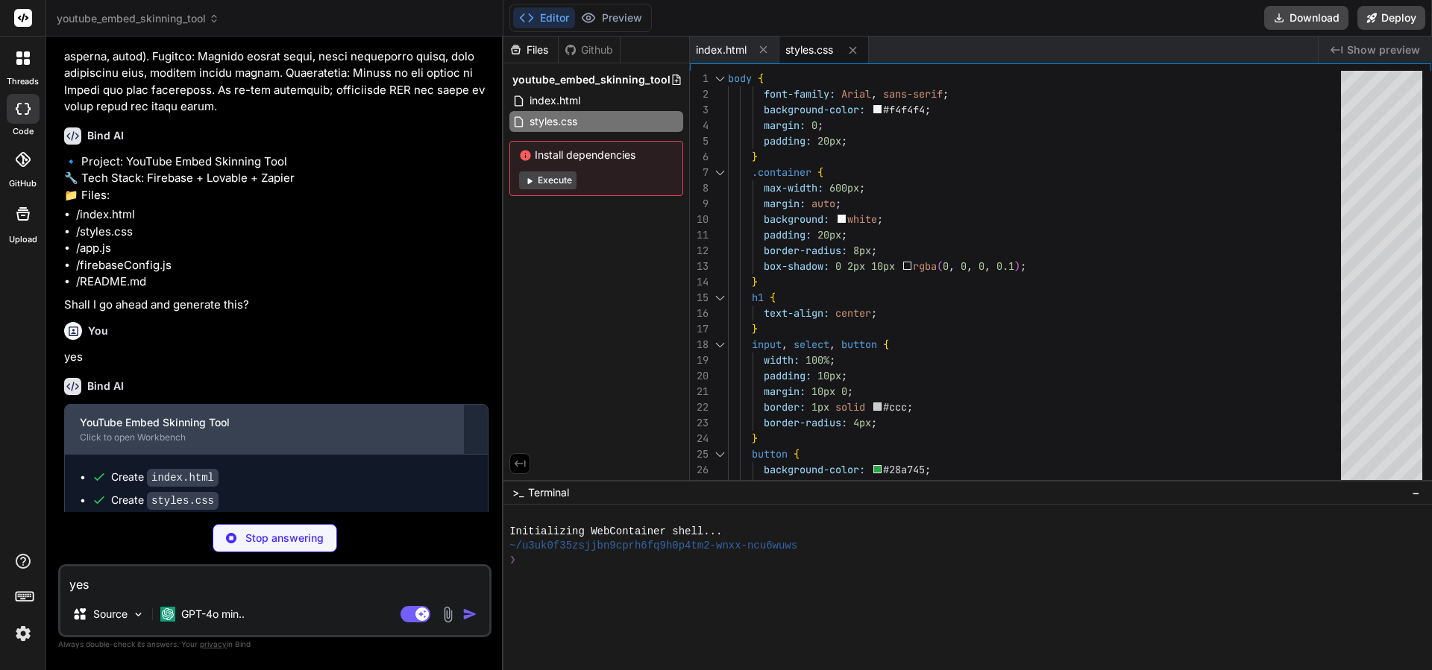
scroll to position [2029, 0]
type textarea "x"
type textarea "}; document.getElementById('generateEmbed').addEventListener('click', generateE…"
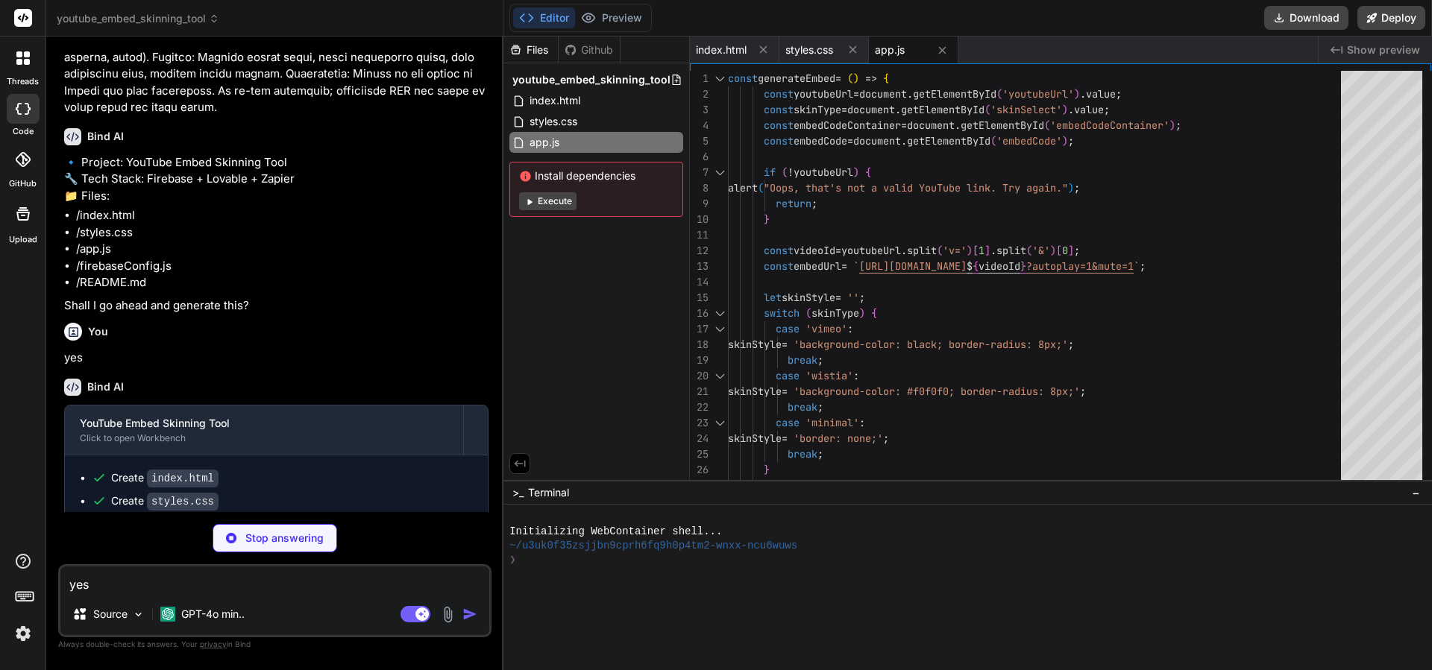
type textarea "x"
type textarea "firebase.initializeApp(firebaseConfig);"
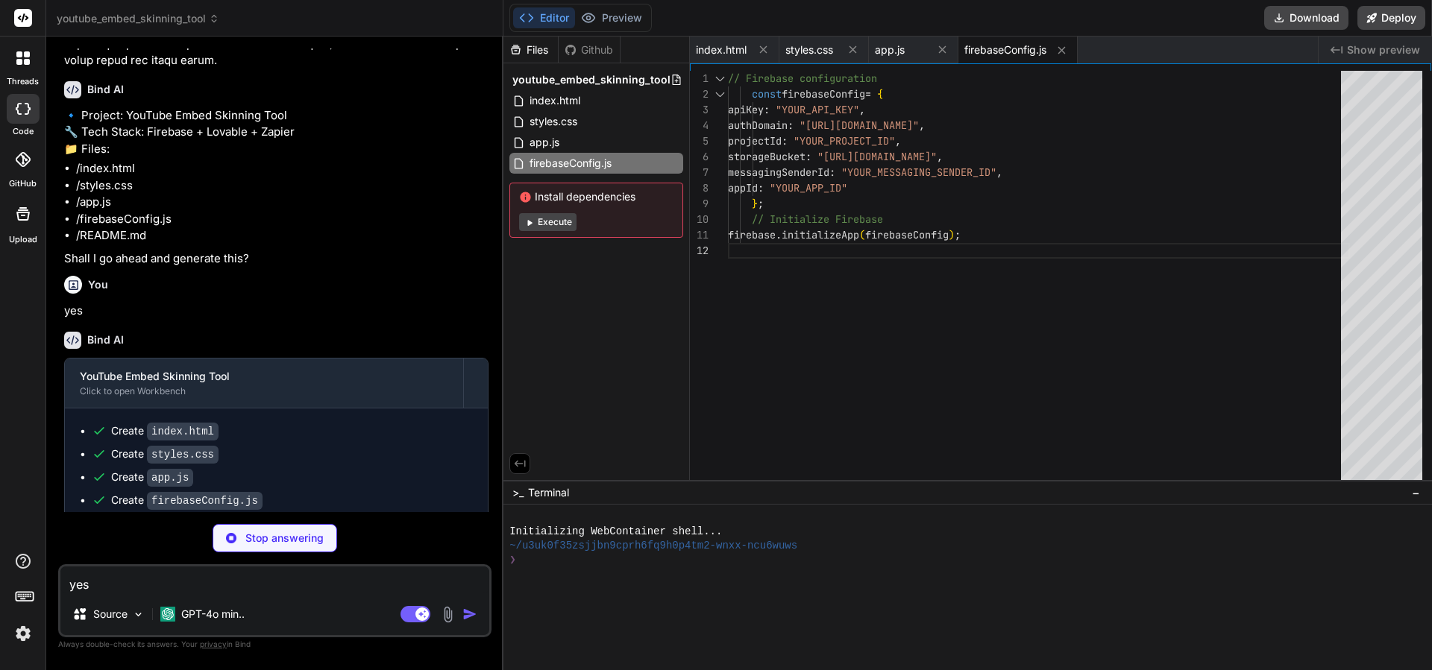
scroll to position [2074, 0]
type textarea "x"
type textarea "## Setup 1. Replace the placeholders in `firebaseConfig.js` with your Firebase …"
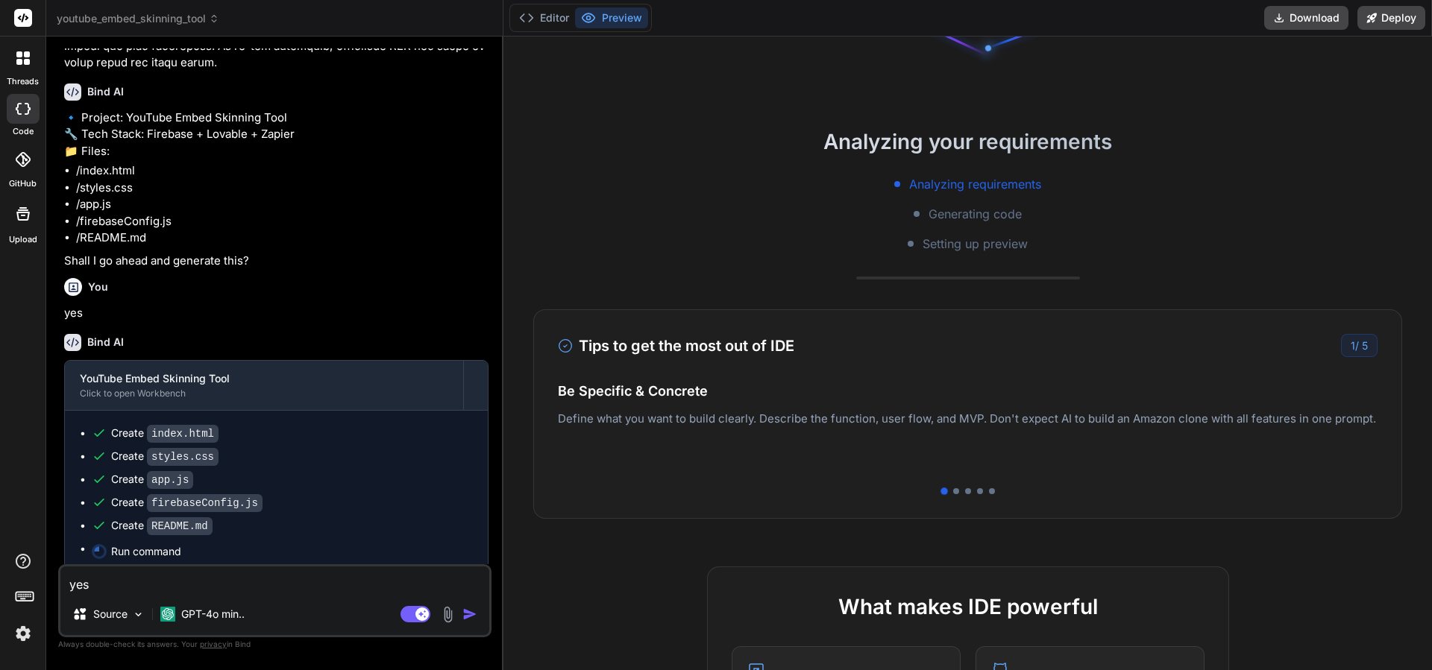
scroll to position [185, 0]
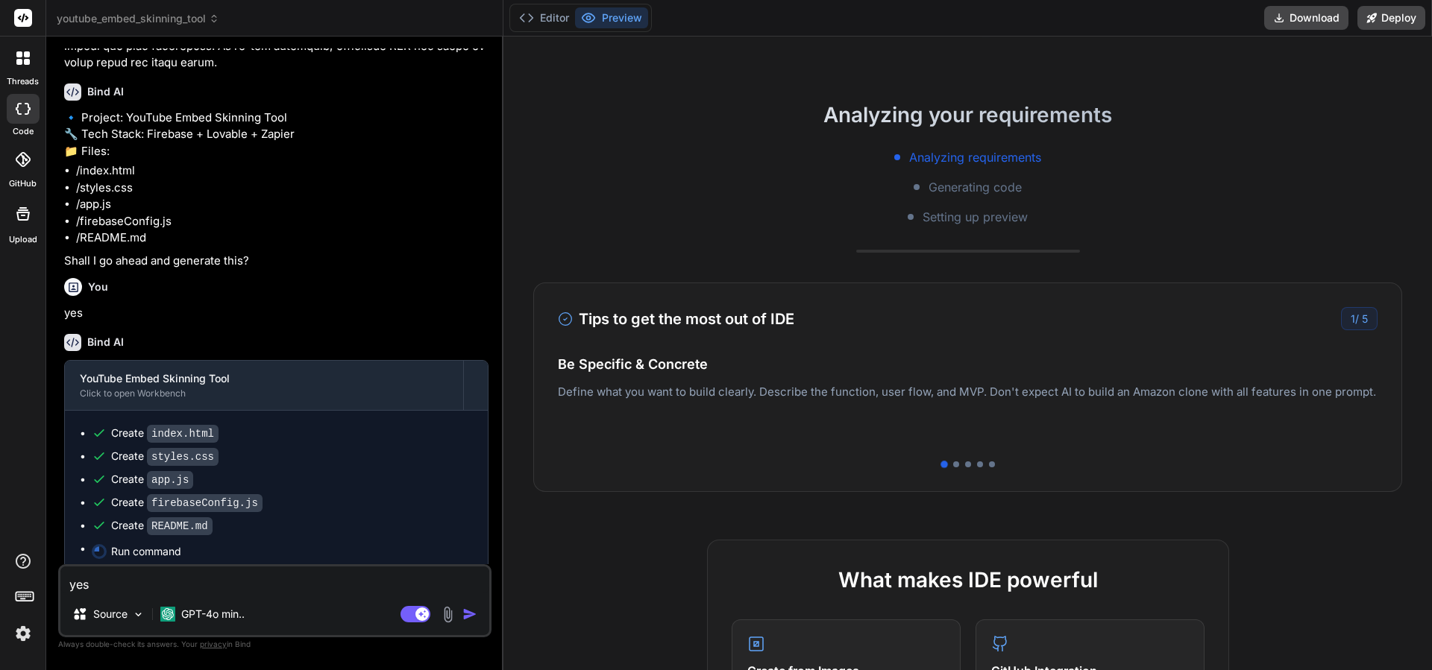
click at [951, 403] on p "Deploy your Next.js and React projects to Vercel. For Node.js backend, deploy t…" at bounding box center [967, 416] width 819 height 36
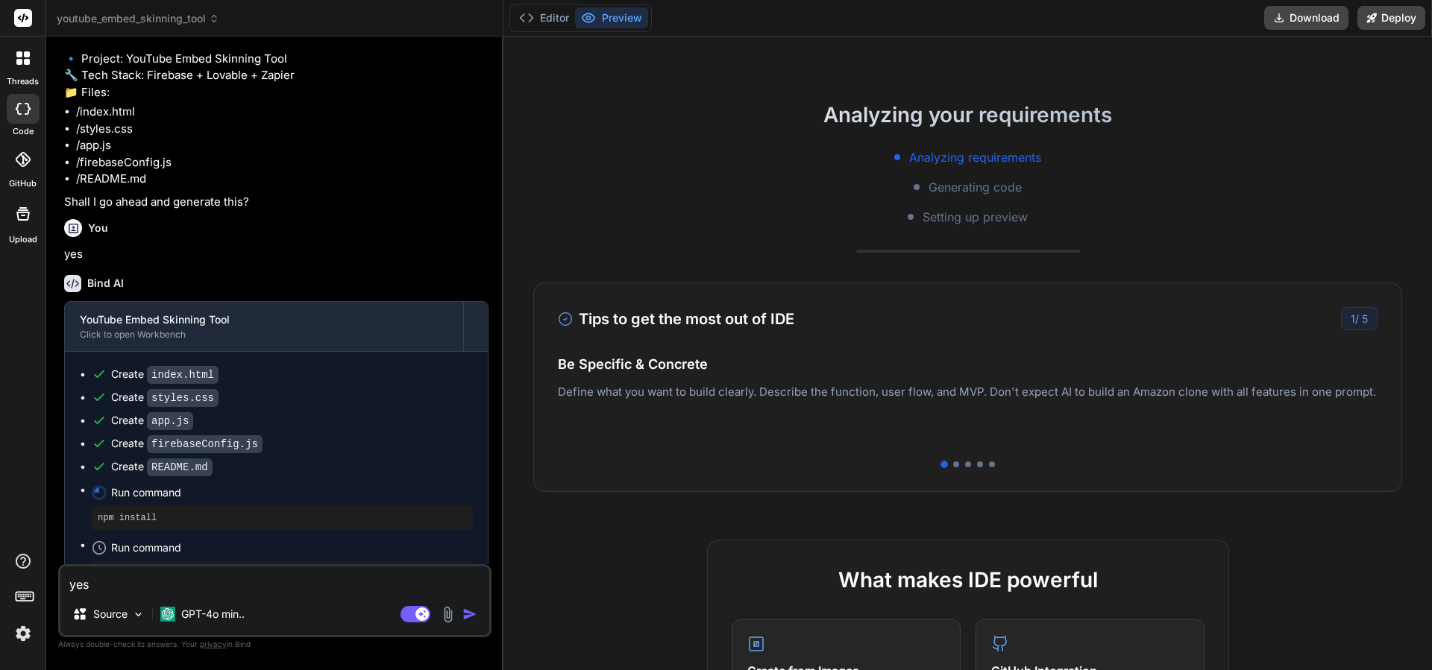
scroll to position [2132, 0]
click at [956, 465] on div at bounding box center [956, 465] width 6 height 6
click at [970, 465] on div at bounding box center [968, 465] width 6 height 6
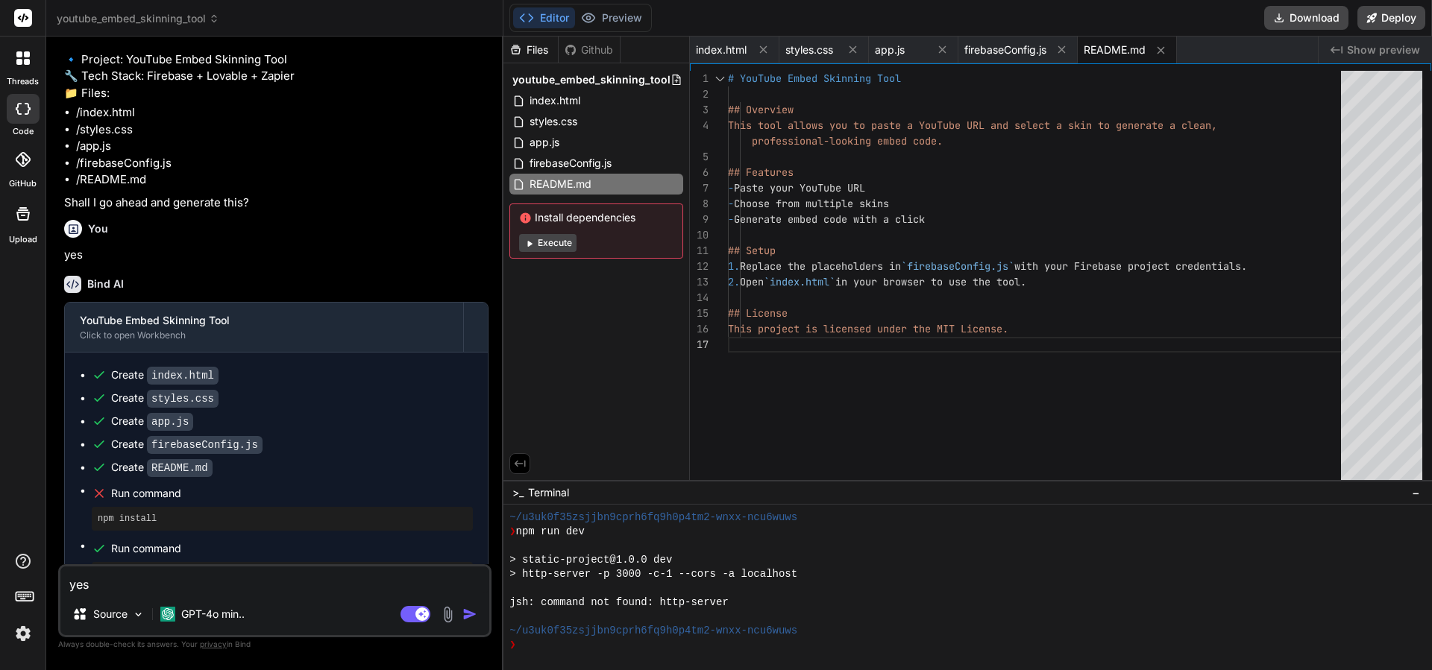
scroll to position [0, 0]
click at [561, 241] on button "Execute" at bounding box center [547, 243] width 57 height 18
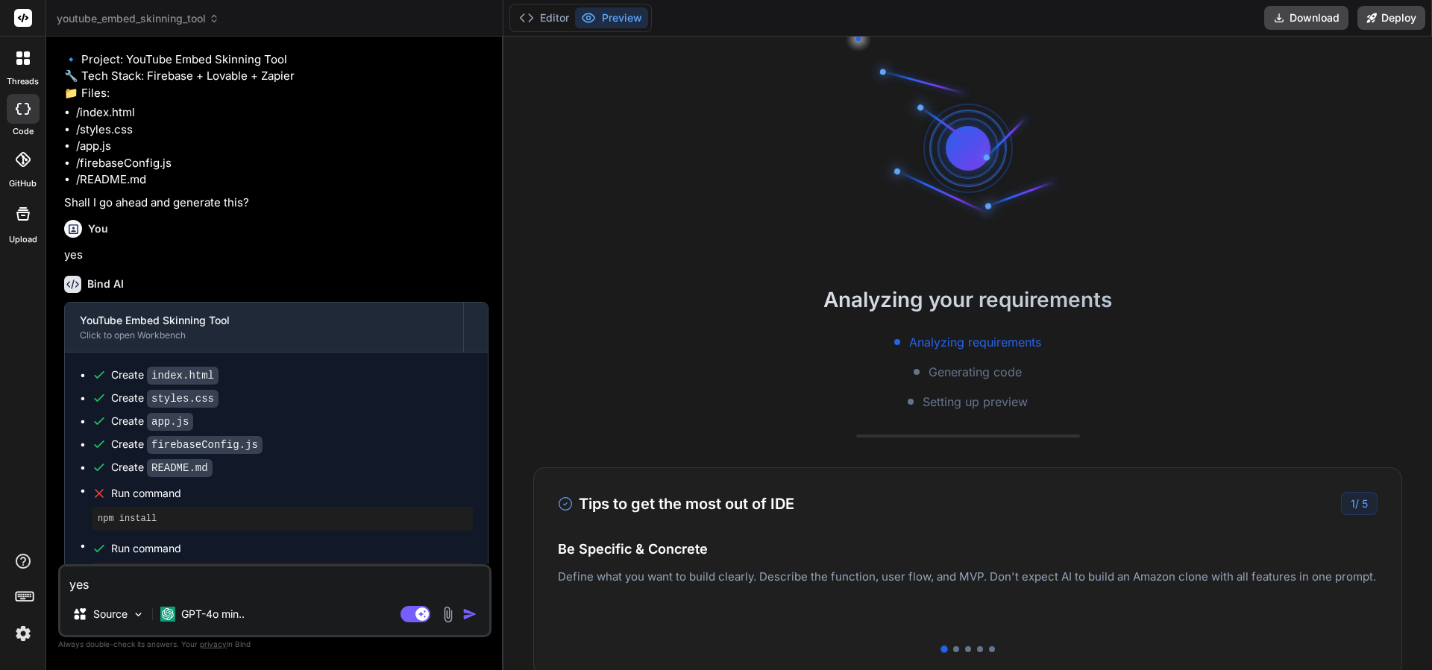
scroll to position [312, 0]
type textarea "x"
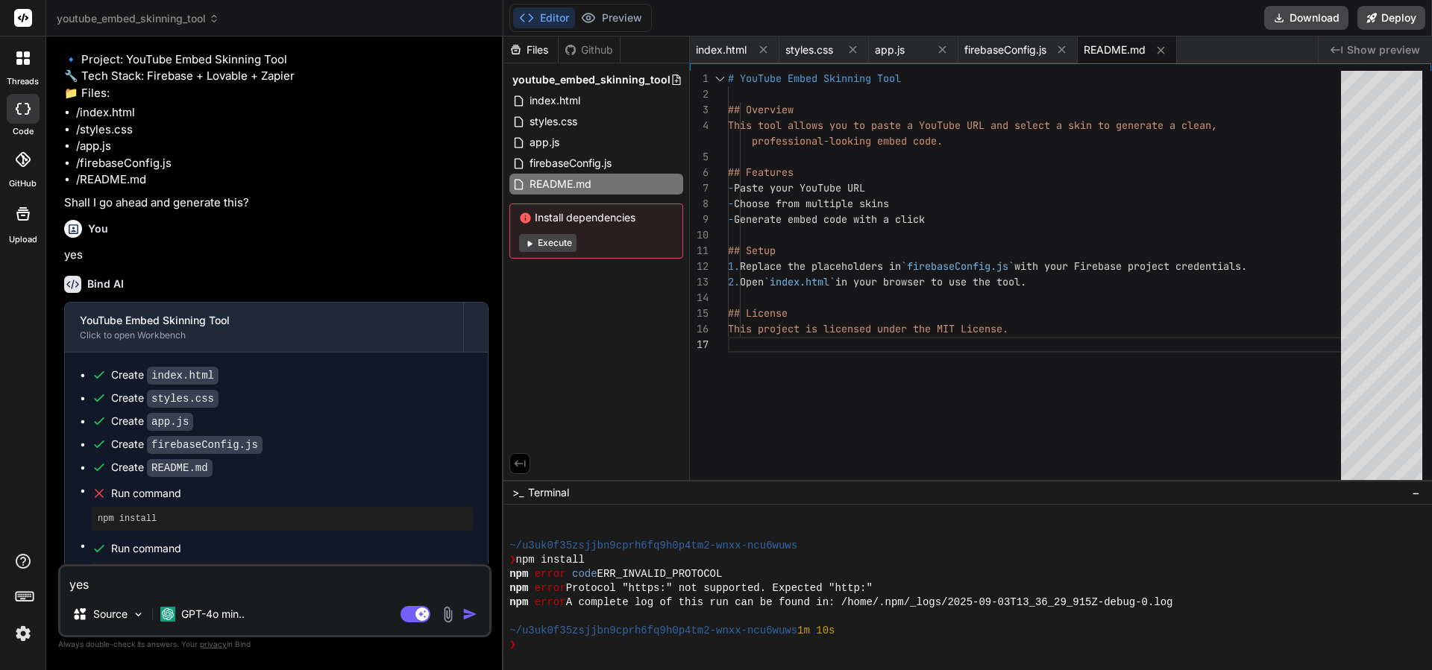
scroll to position [0, 0]
click at [724, 57] on span "index.html" at bounding box center [721, 50] width 51 height 15
type textarea "<textarea id="embedCode" readonly></textarea> </div> </div> <script src="app.js…"
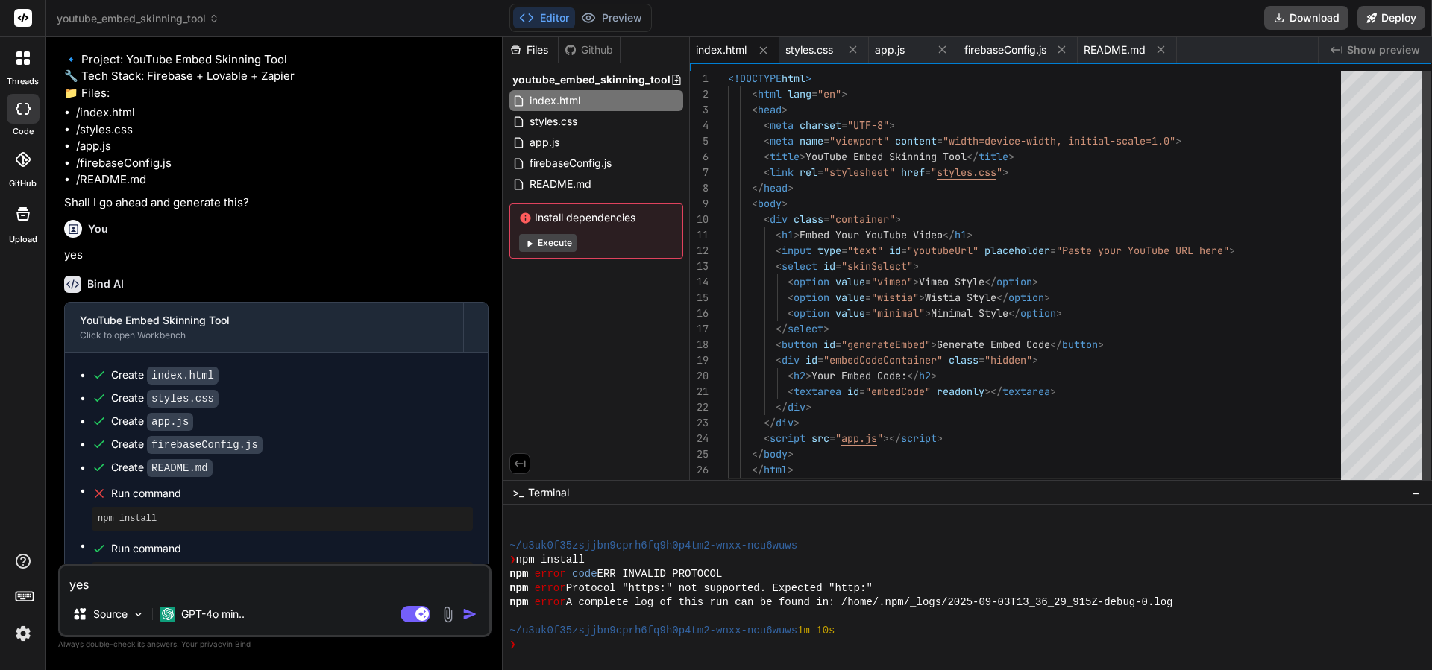
scroll to position [94, 0]
click at [555, 242] on button "Execute" at bounding box center [547, 243] width 57 height 18
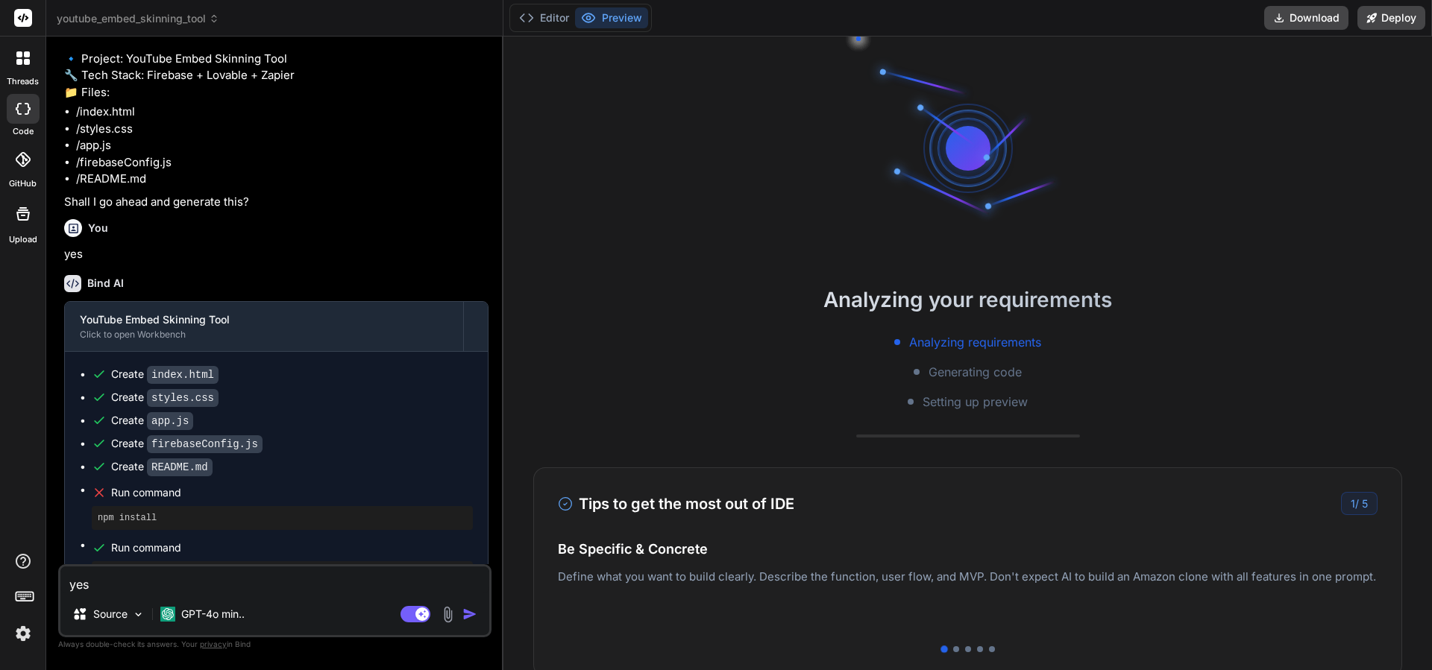
scroll to position [2132, 0]
type textarea "x"
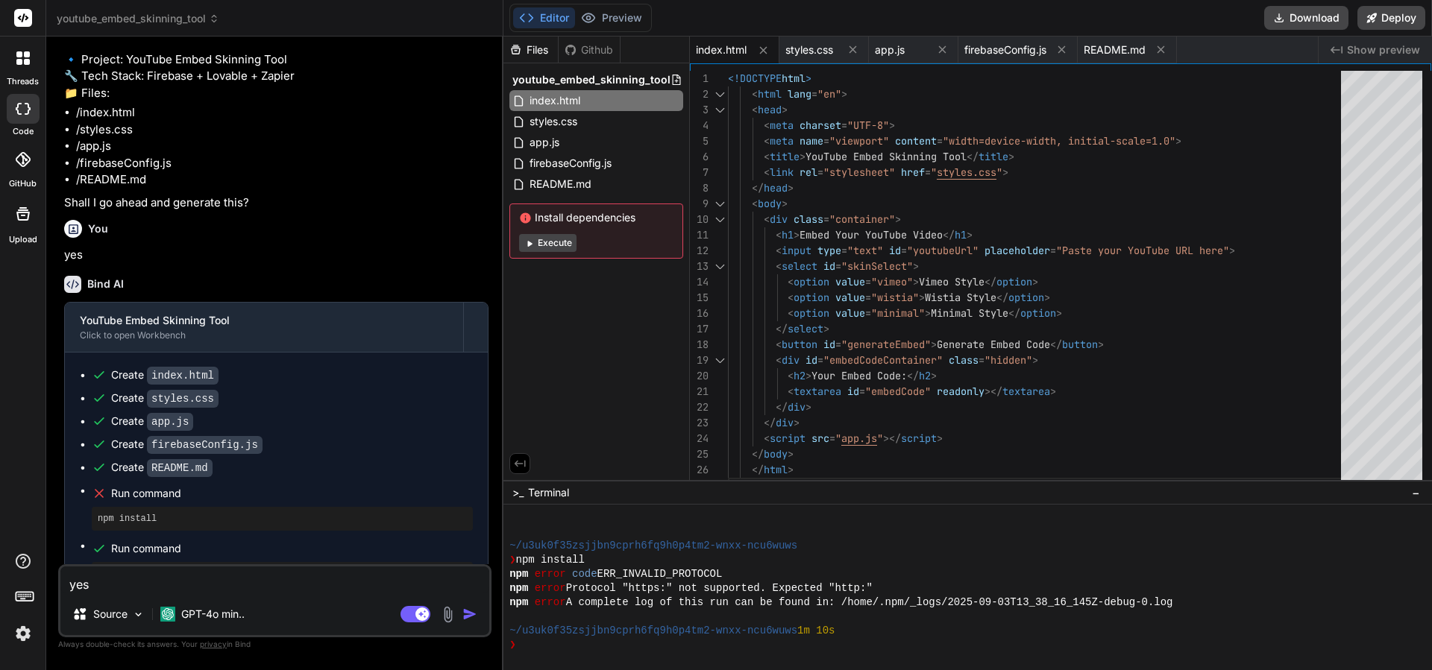
scroll to position [0, 0]
click at [1359, 52] on span "Show preview" at bounding box center [1383, 50] width 73 height 15
type textarea "<!DOCTYPE html> <html lang="en"> <head> <meta charset="UTF-8"> <meta name="view…"
click at [963, 170] on span "styles.css" at bounding box center [967, 172] width 60 height 13
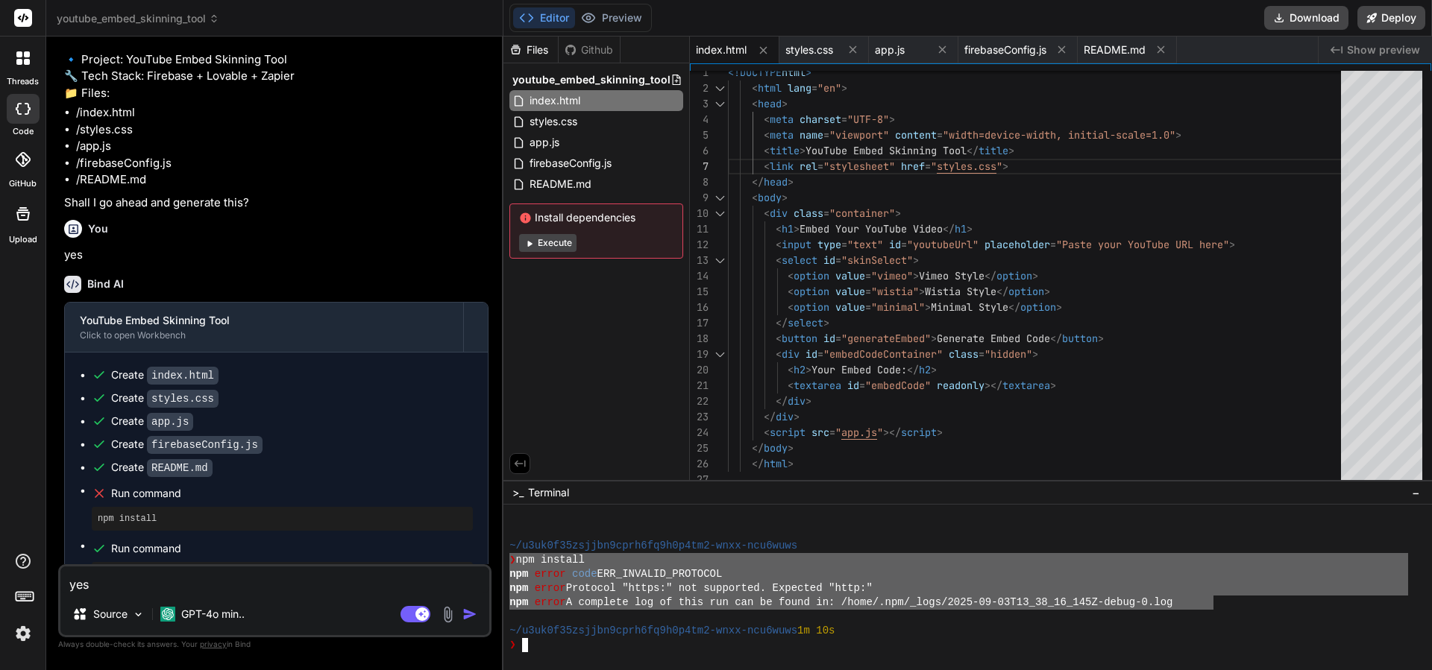
drag, startPoint x: 1214, startPoint y: 601, endPoint x: 489, endPoint y: 558, distance: 726.0
click at [489, 558] on div "youtube_embed_skinning_tool Created with Pixso. Bind AI Web Search Created with…" at bounding box center [738, 335] width 1385 height 670
click at [197, 591] on textarea "yes" at bounding box center [274, 580] width 429 height 27
type textarea "F"
type textarea "x"
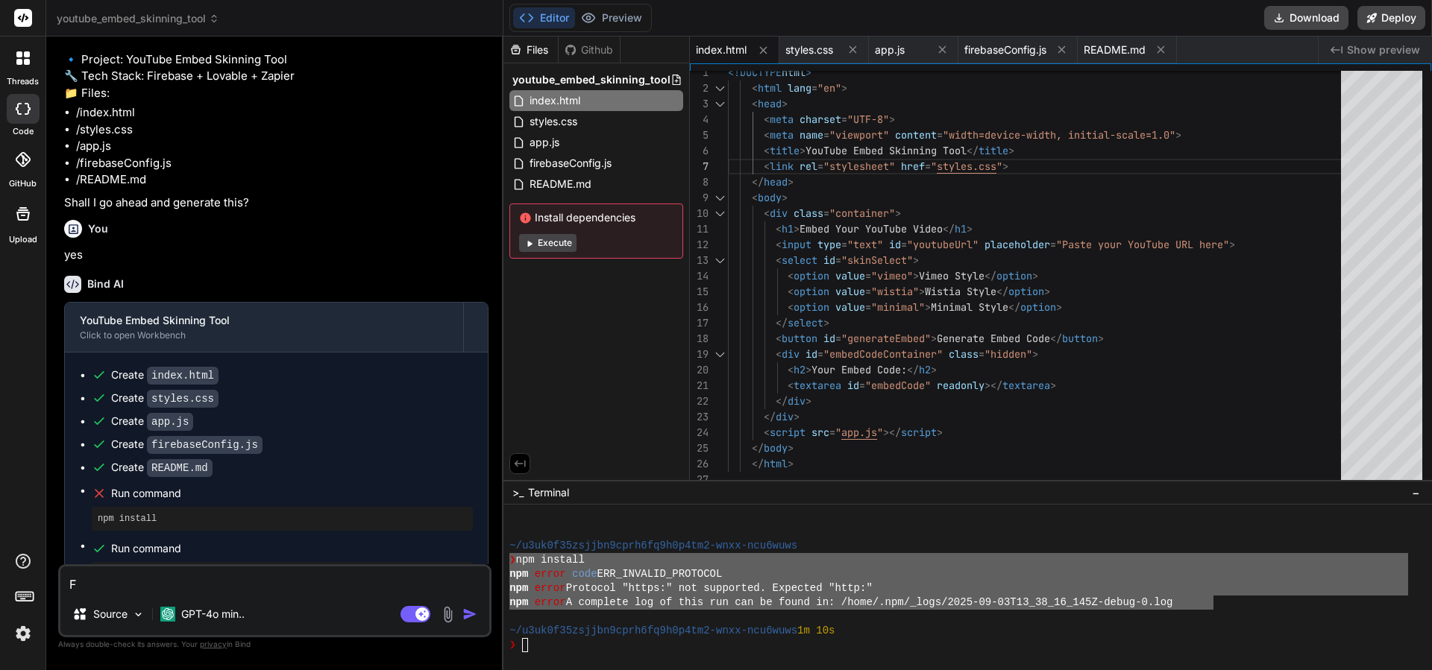
type textarea "Fi"
type textarea "x"
type textarea "Fix"
type textarea "x"
type textarea "Fix"
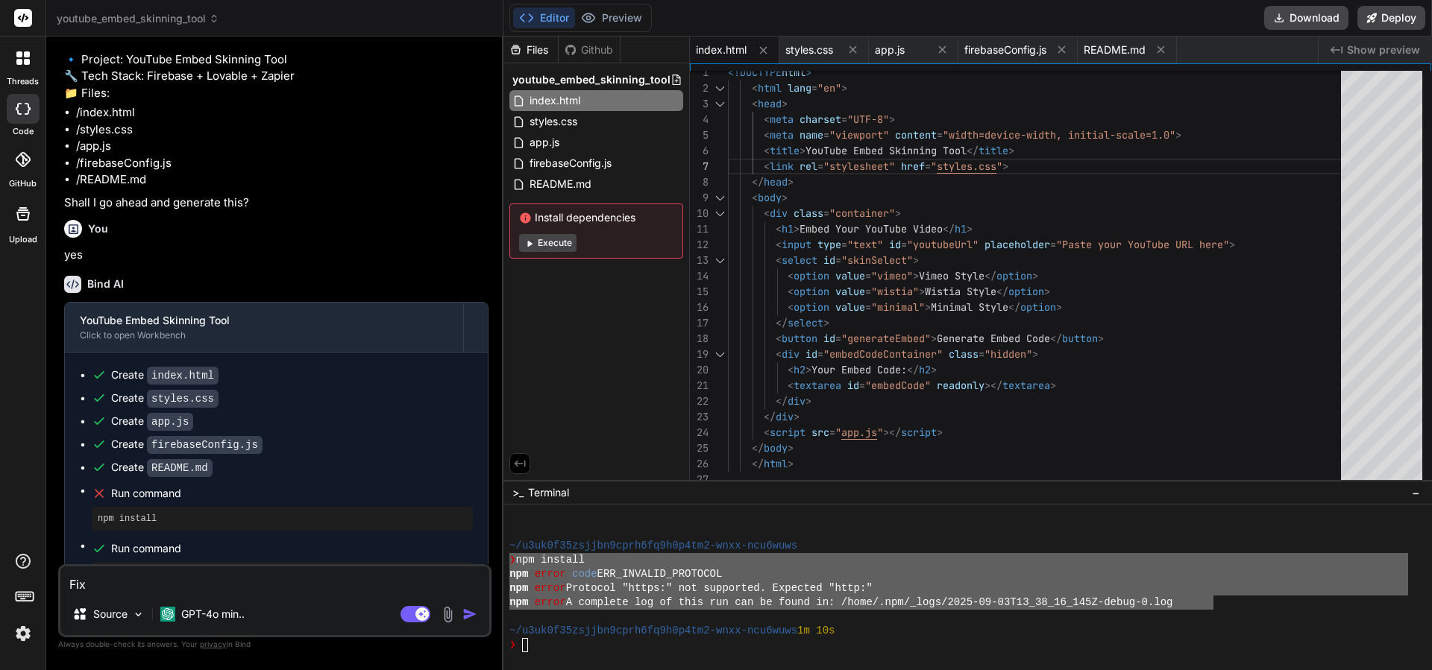
type textarea "x"
type textarea "Fix t"
type textarea "x"
type textarea "Fix th"
type textarea "x"
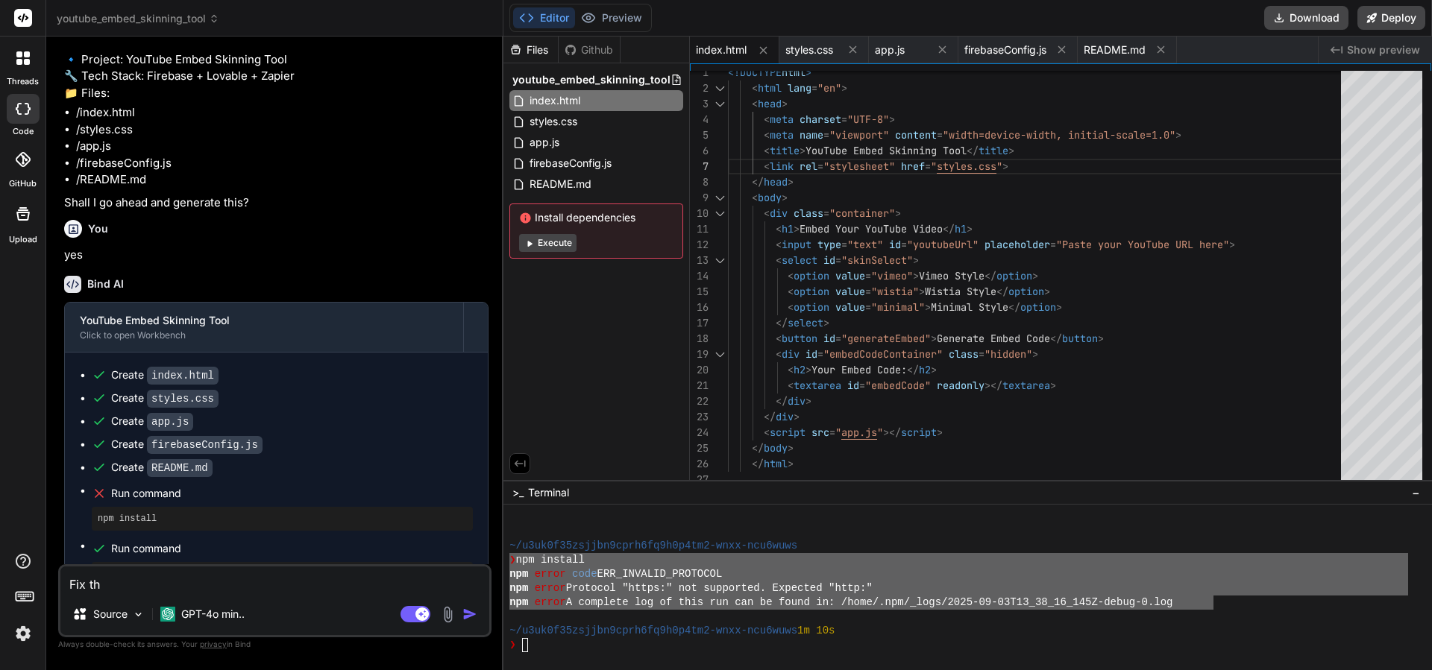
type textarea "Fix thi"
type textarea "x"
type textarea "Fix this"
type textarea "x"
type textarea "Fix this:"
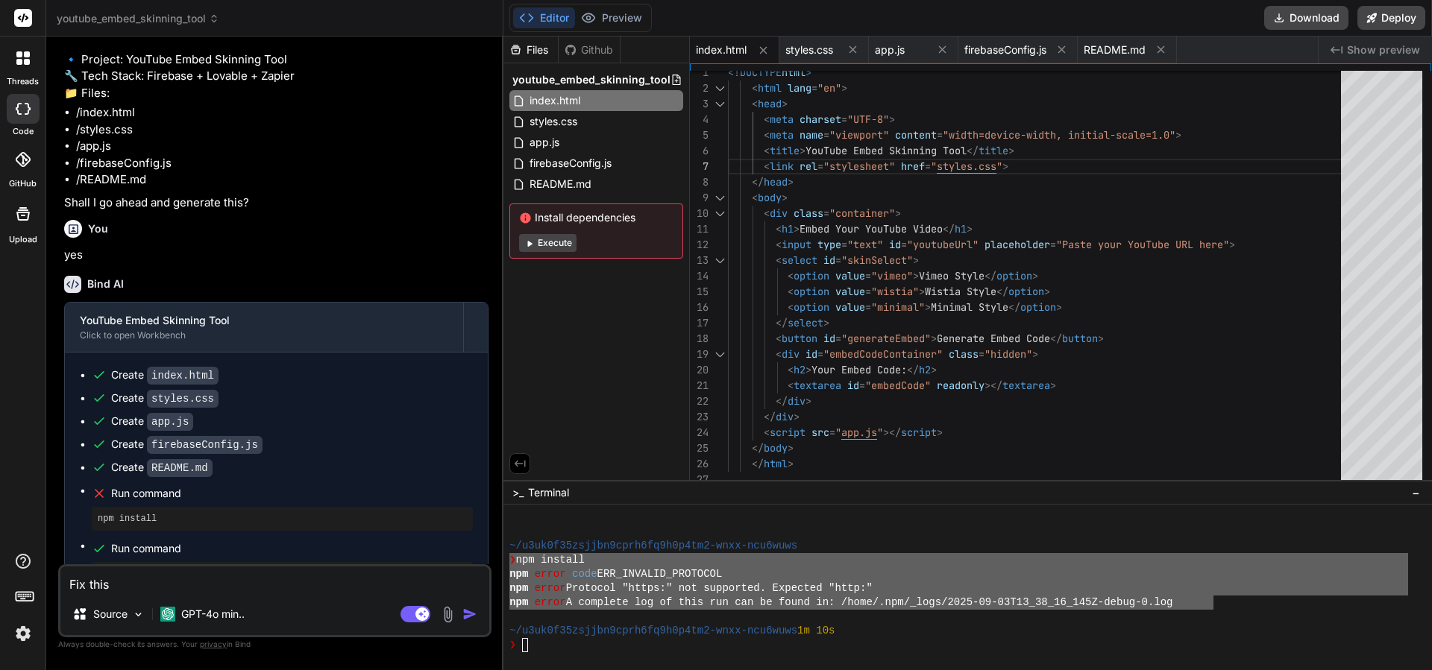
type textarea "x"
type textarea "Fix this:"
type textarea "x"
paste textarea "❯ npm install npm error code ERR_INVALID_PROTOCOL npm error Protocol "https:" n…"
type textarea "Fix this: ❯ npm install npm error code ERR_INVALID_PROTOCOL npm error Protocol …"
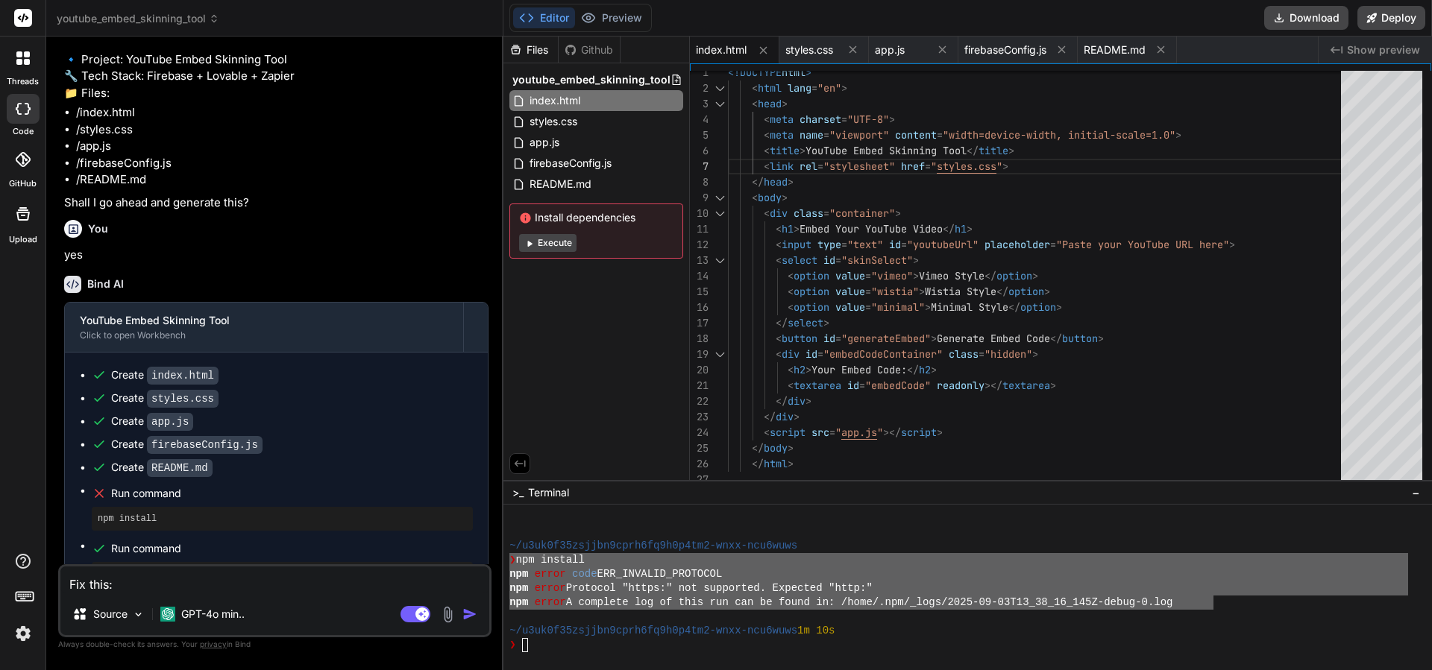
type textarea "x"
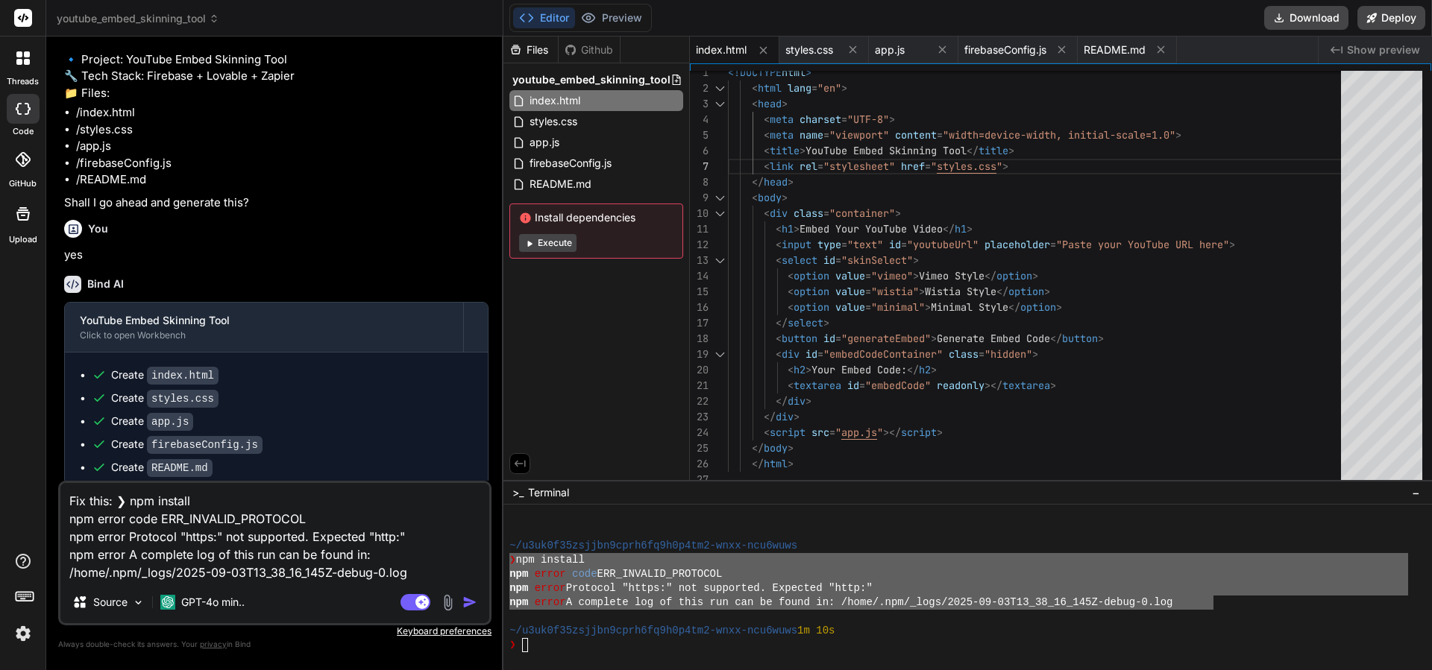
type textarea "Fix this: ❯ npm install npm error code ERR_INVALID_PROTOCOL npm error Protocol …"
click at [473, 605] on img "button" at bounding box center [469, 602] width 15 height 15
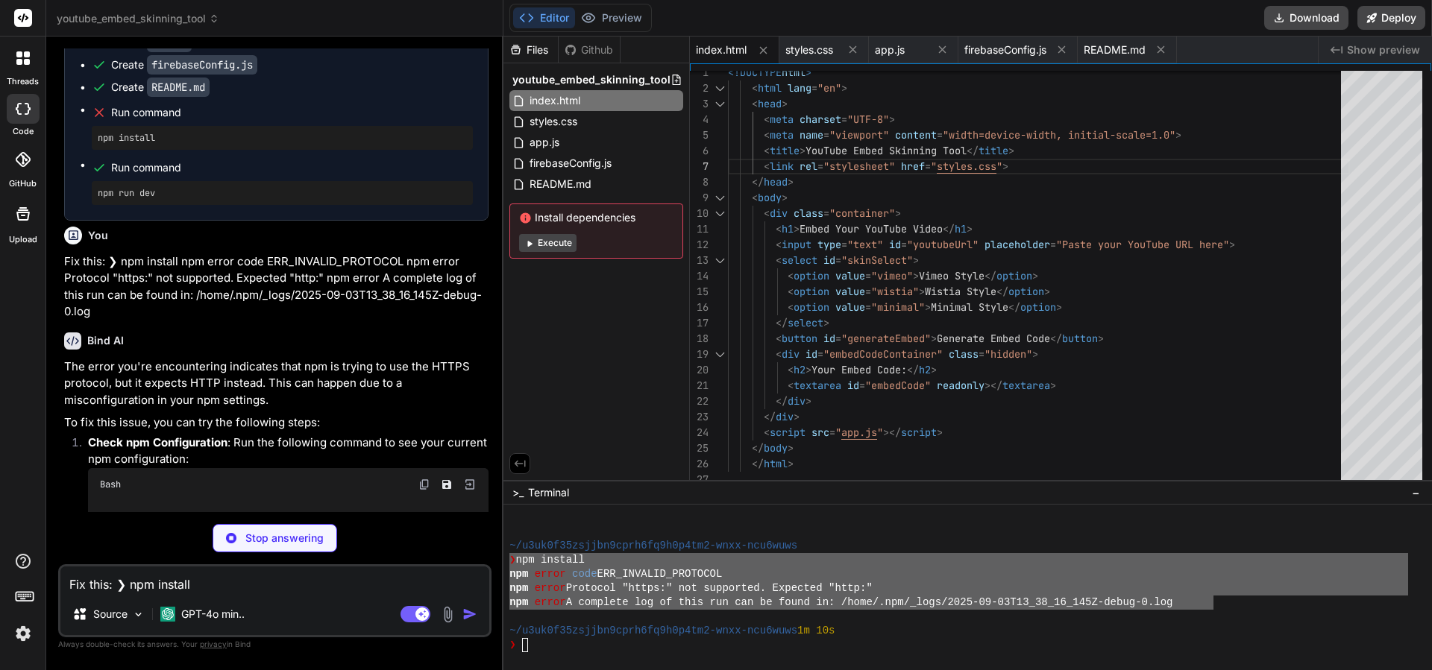
scroll to position [2511, 0]
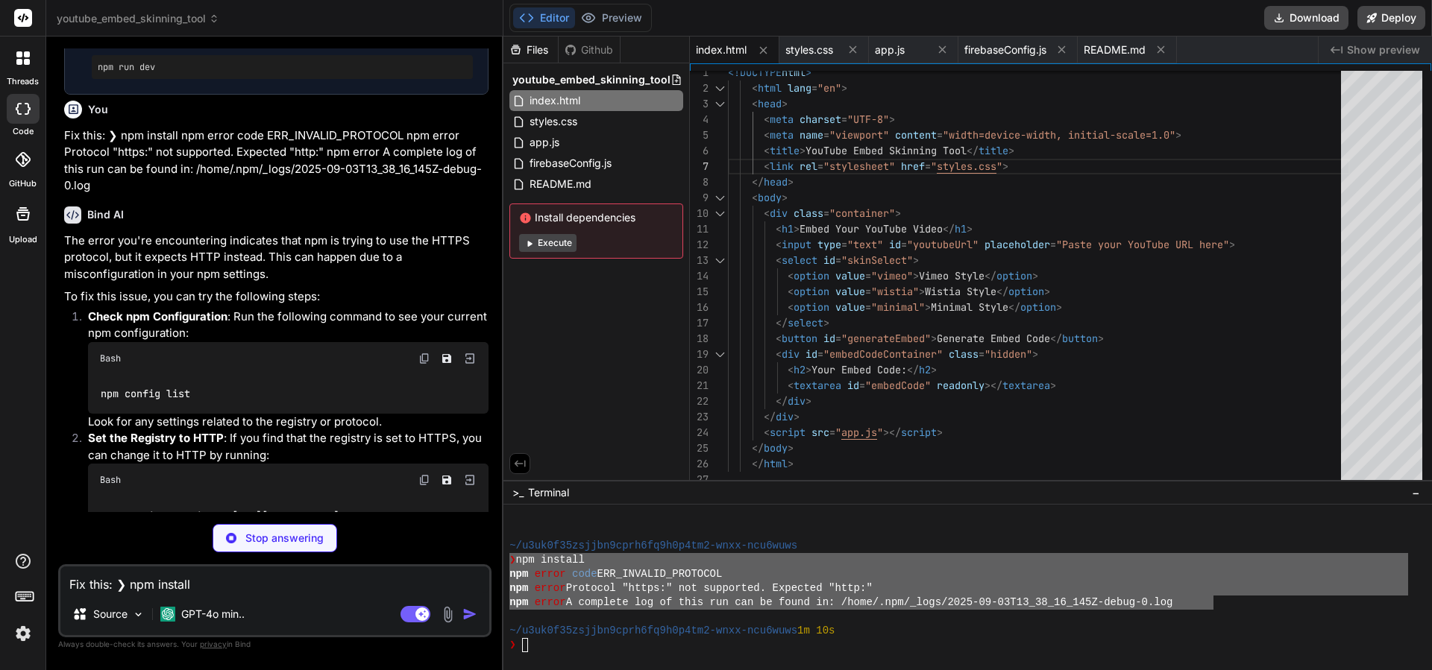
type textarea "x"
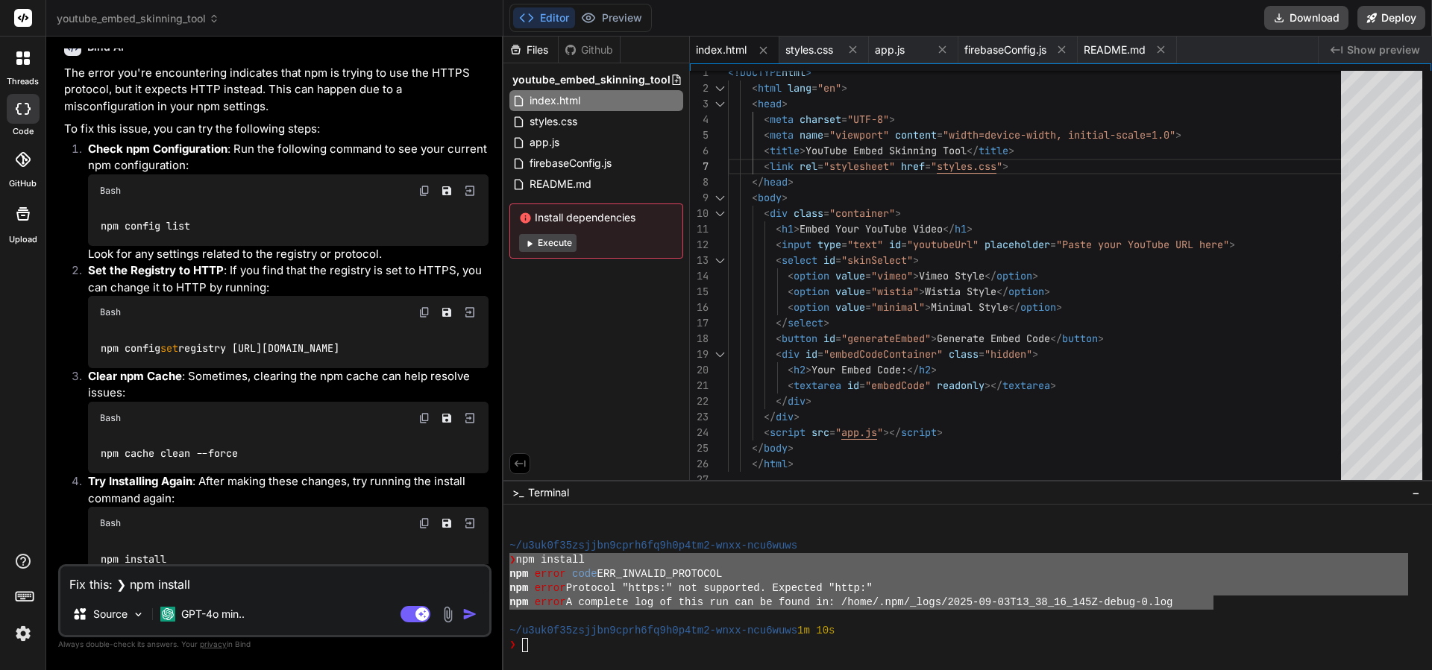
scroll to position [2802, 0]
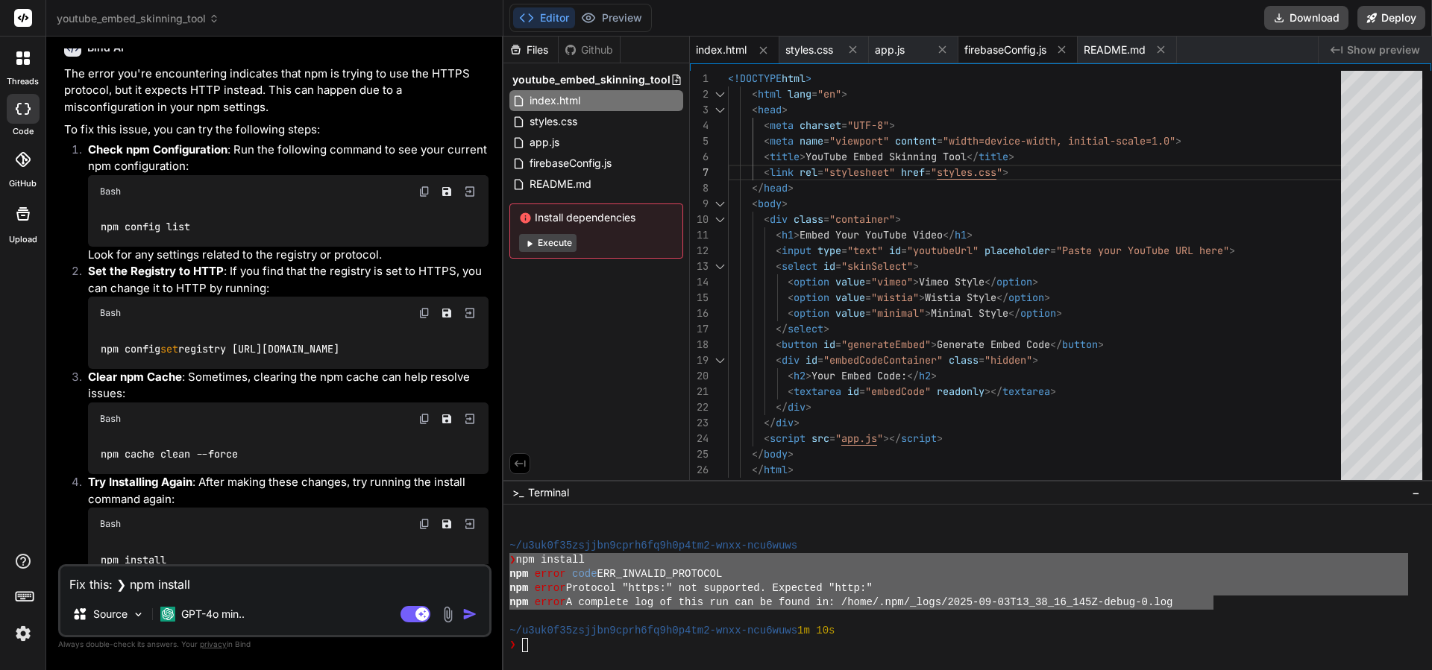
click at [1013, 57] on span "firebaseConfig.js" at bounding box center [1005, 50] width 82 height 15
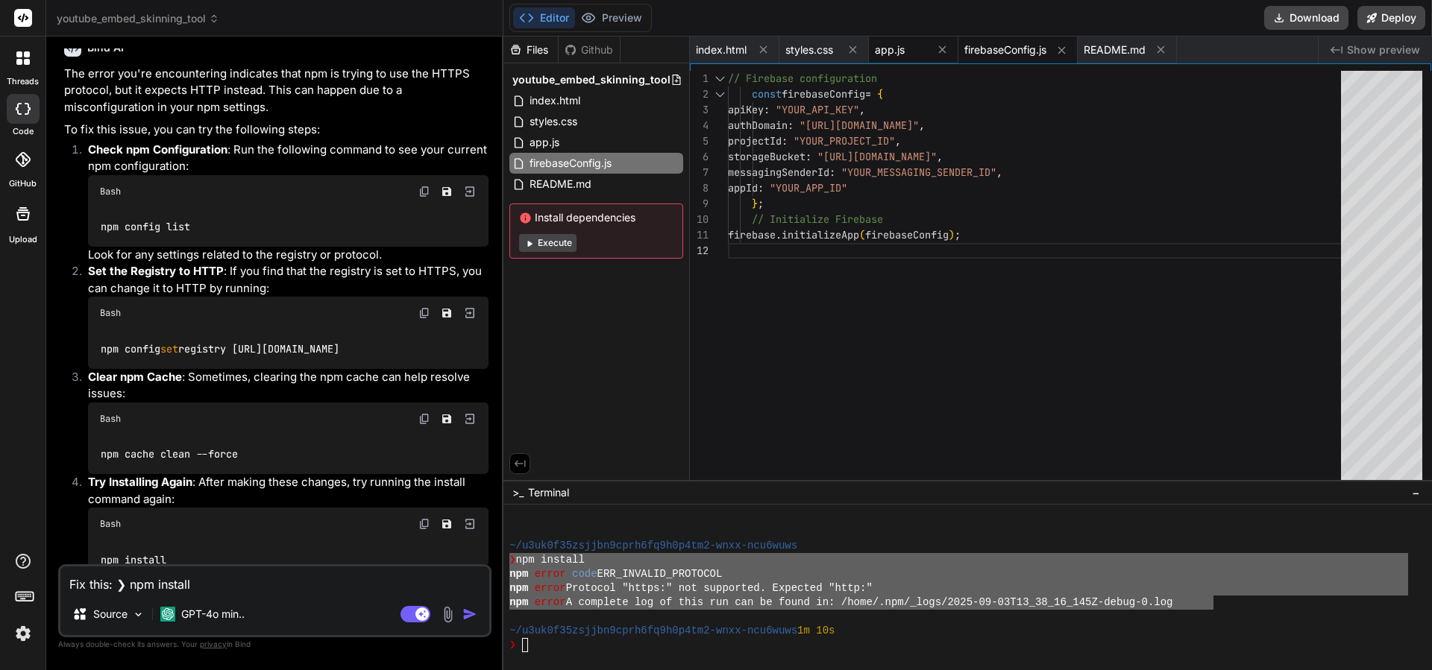
click at [906, 51] on div "app.js" at bounding box center [901, 50] width 52 height 15
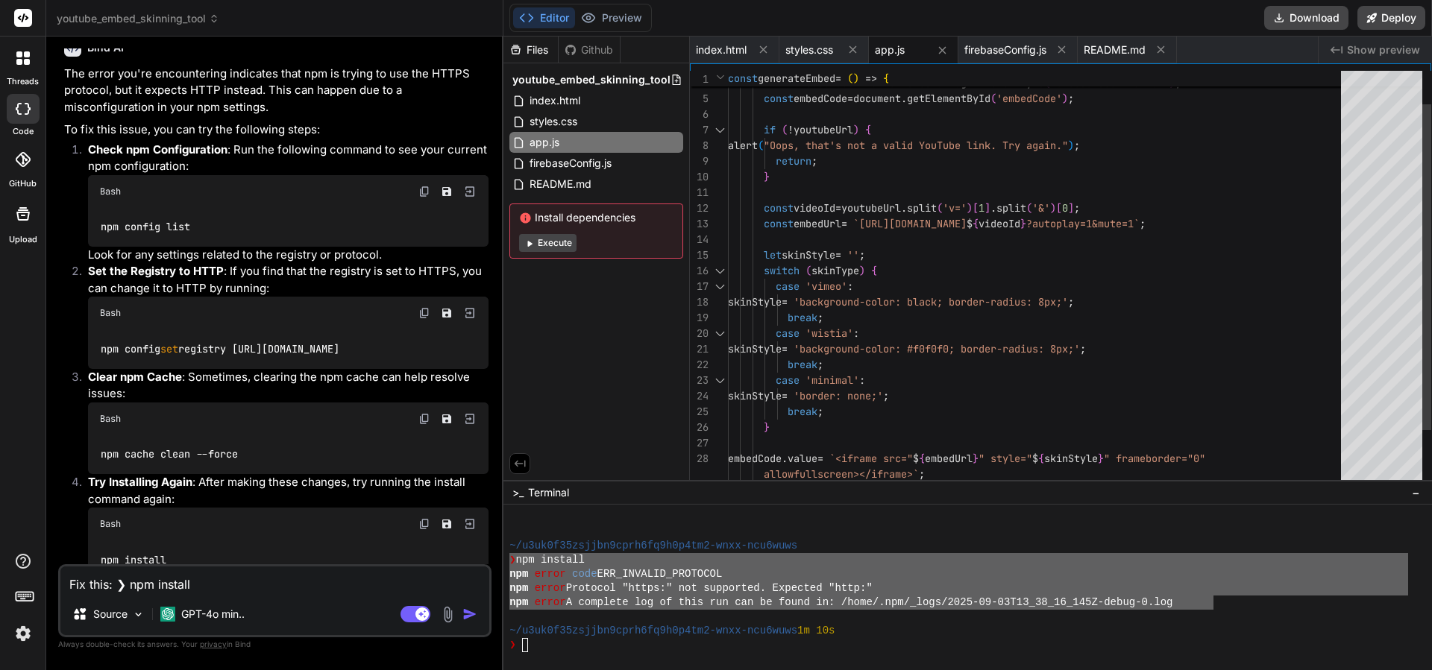
scroll to position [47, 0]
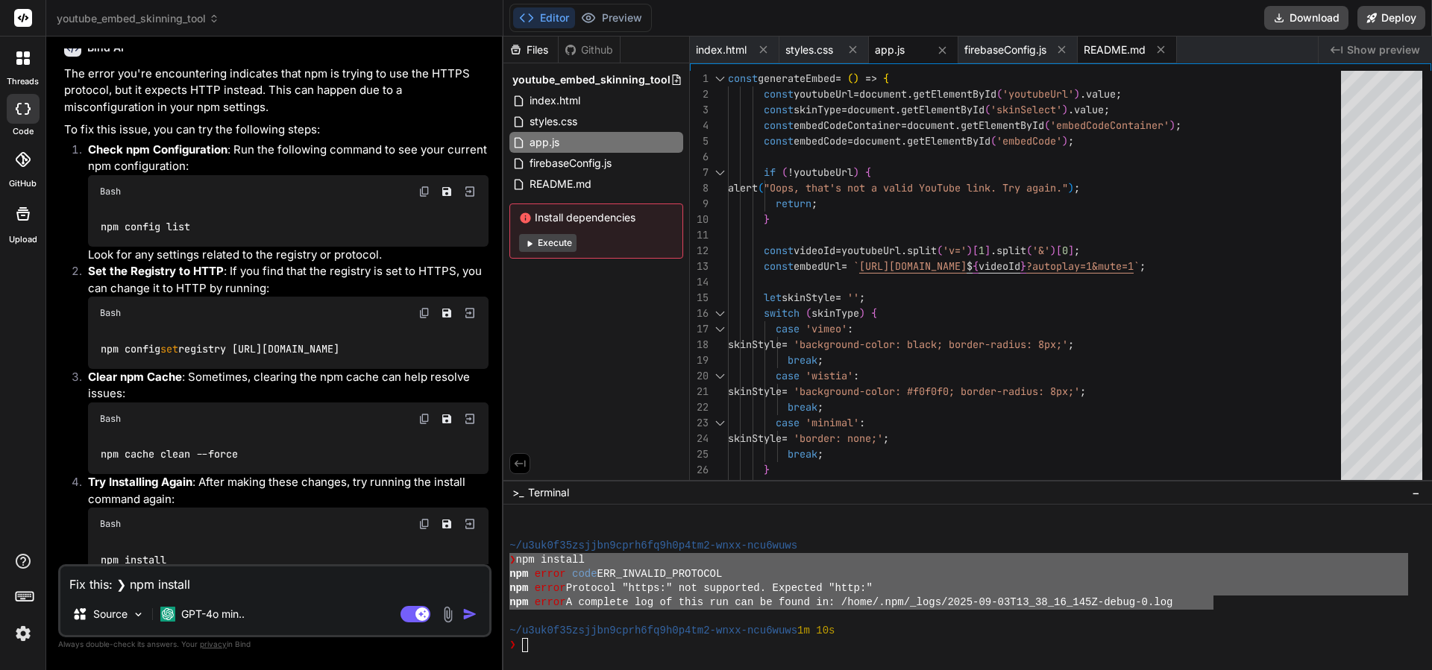
click at [1127, 48] on span "README.md" at bounding box center [1114, 50] width 62 height 15
type textarea "## Setup 1. Replace the placeholders in `firebaseConfig.js` with your Firebase …"
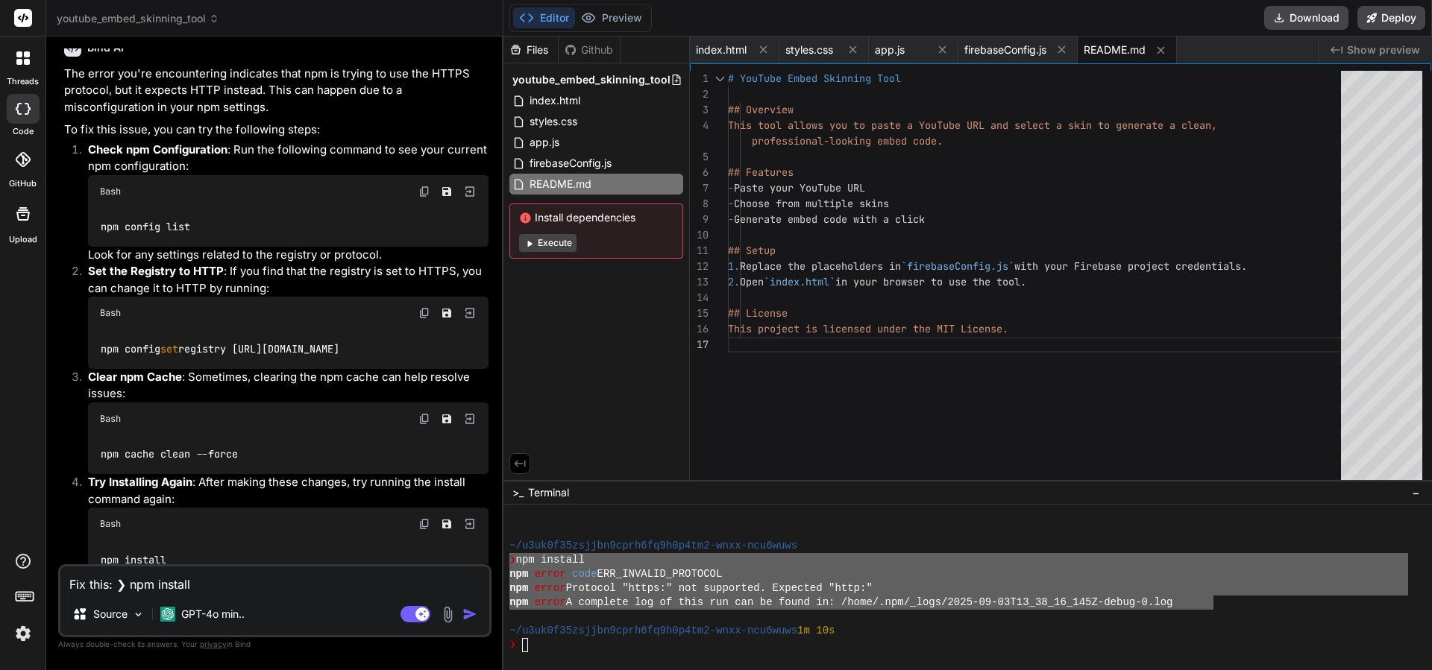
click at [221, 590] on textarea "Fix this: ❯ npm install npm error code ERR_INVALID_PROTOCOL npm error Protocol …" at bounding box center [274, 580] width 429 height 27
type textarea "F"
type textarea "x"
type textarea "Fi"
type textarea "x"
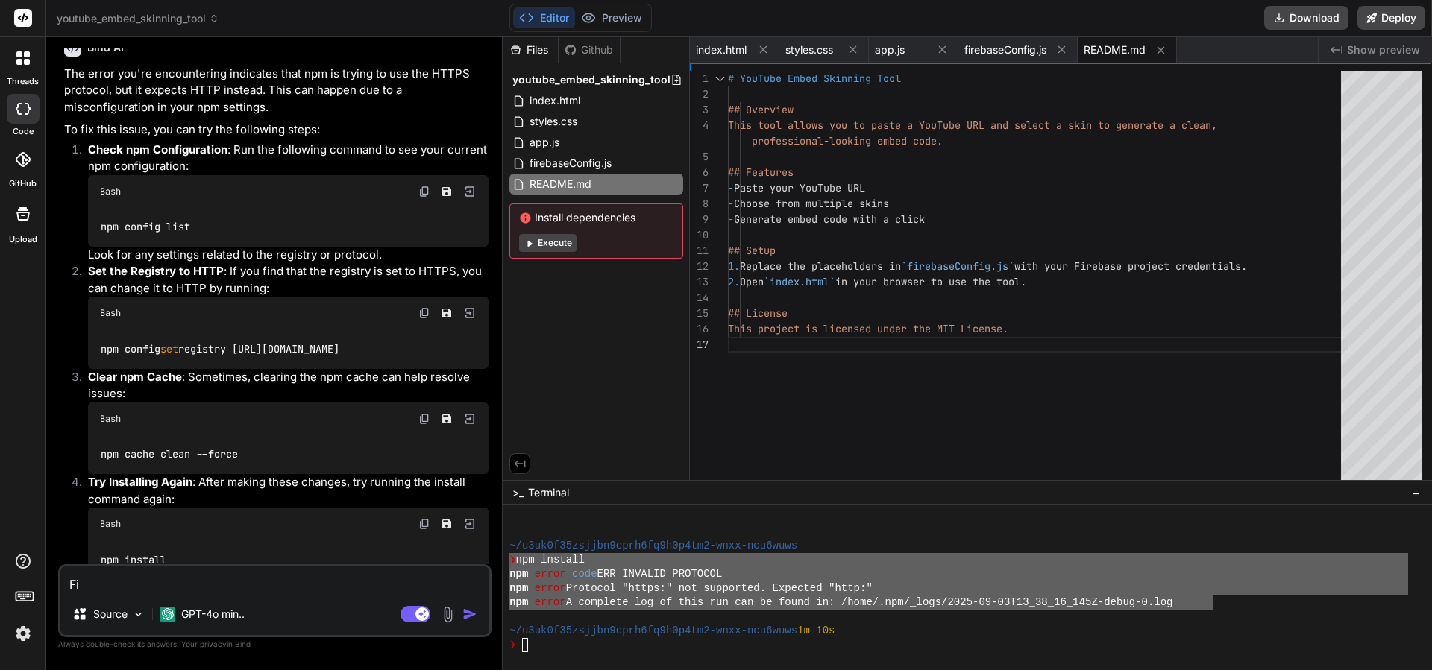
type textarea "Fix"
type textarea "x"
type textarea "Fix"
type textarea "x"
type textarea "Fix i"
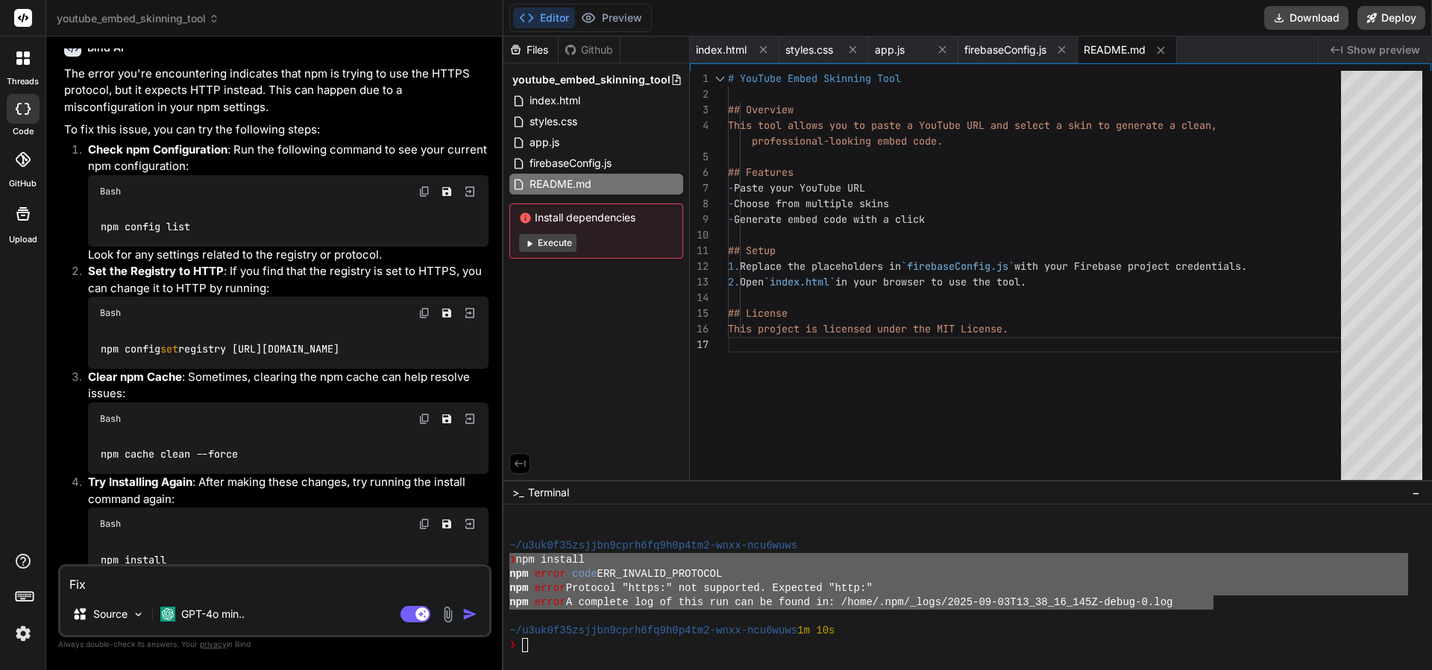
type textarea "x"
type textarea "Fix it"
type textarea "x"
type textarea "Fix it"
click at [470, 612] on img "button" at bounding box center [469, 614] width 15 height 15
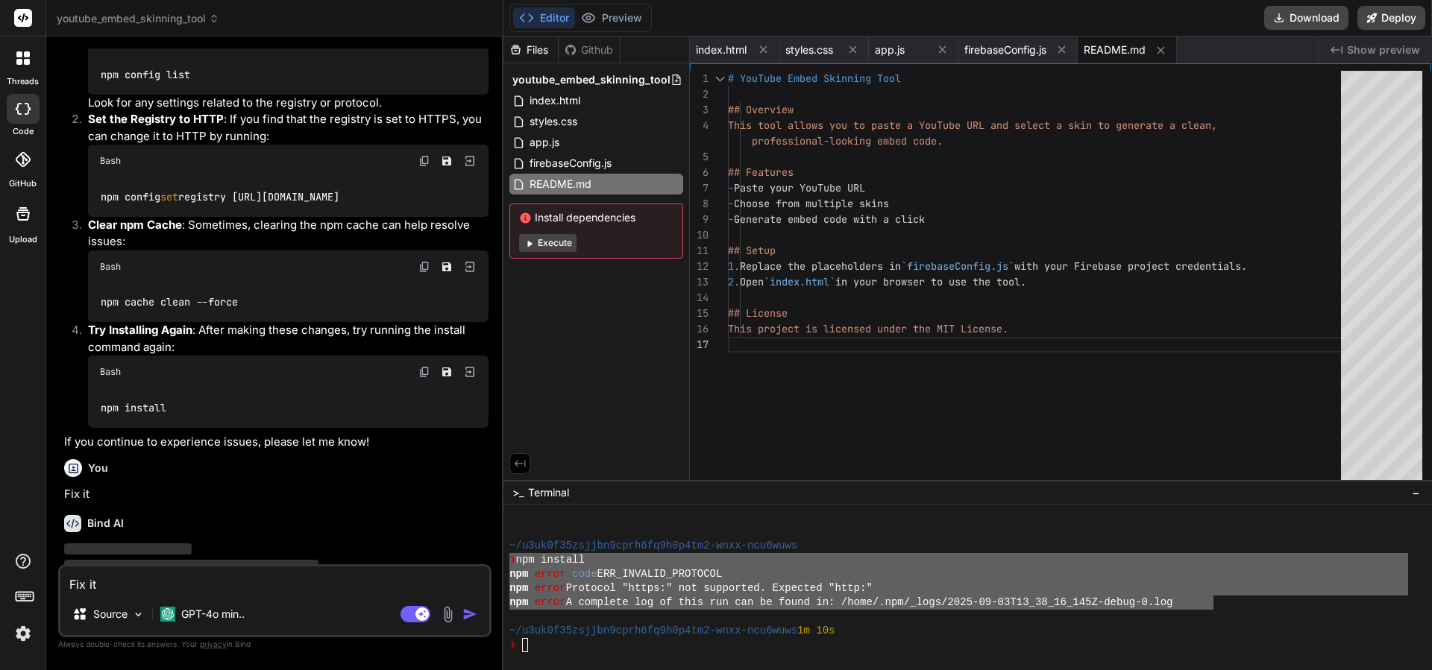
scroll to position [2955, 0]
type textarea "x"
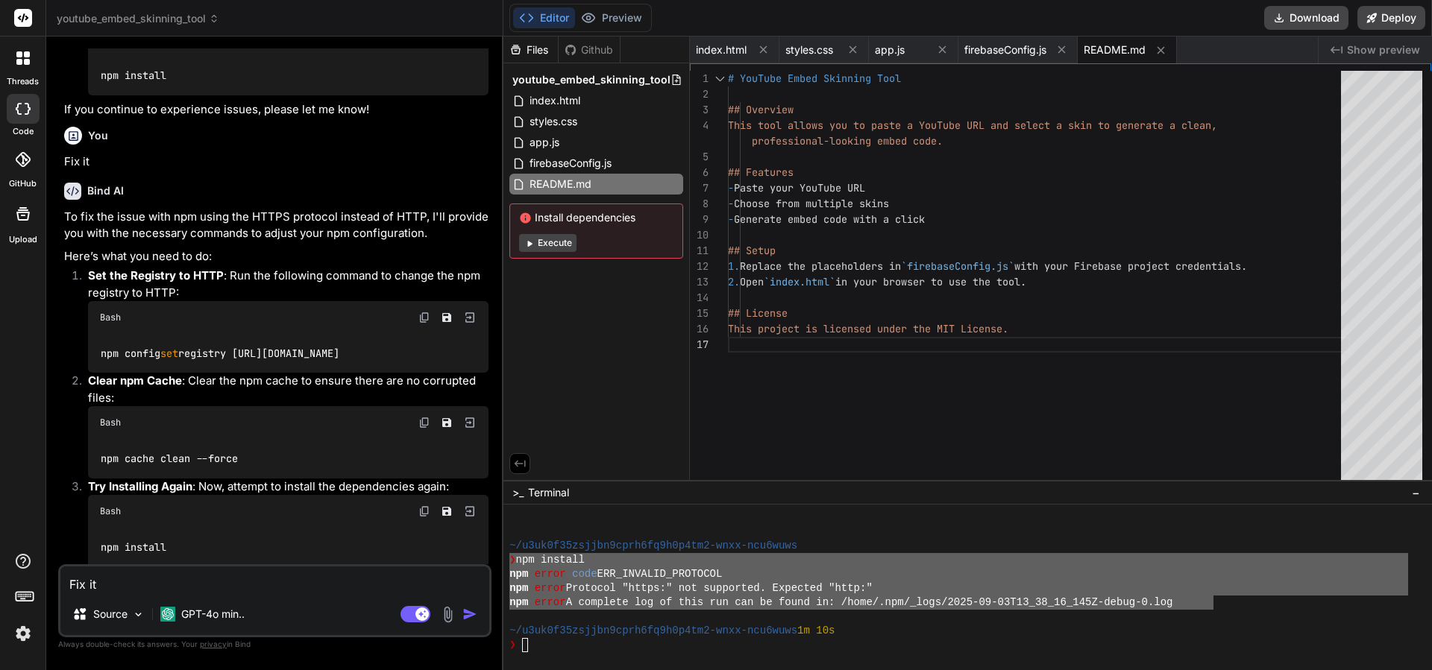
scroll to position [3286, 0]
click at [1016, 56] on span "firebaseConfig.js" at bounding box center [1005, 50] width 82 height 15
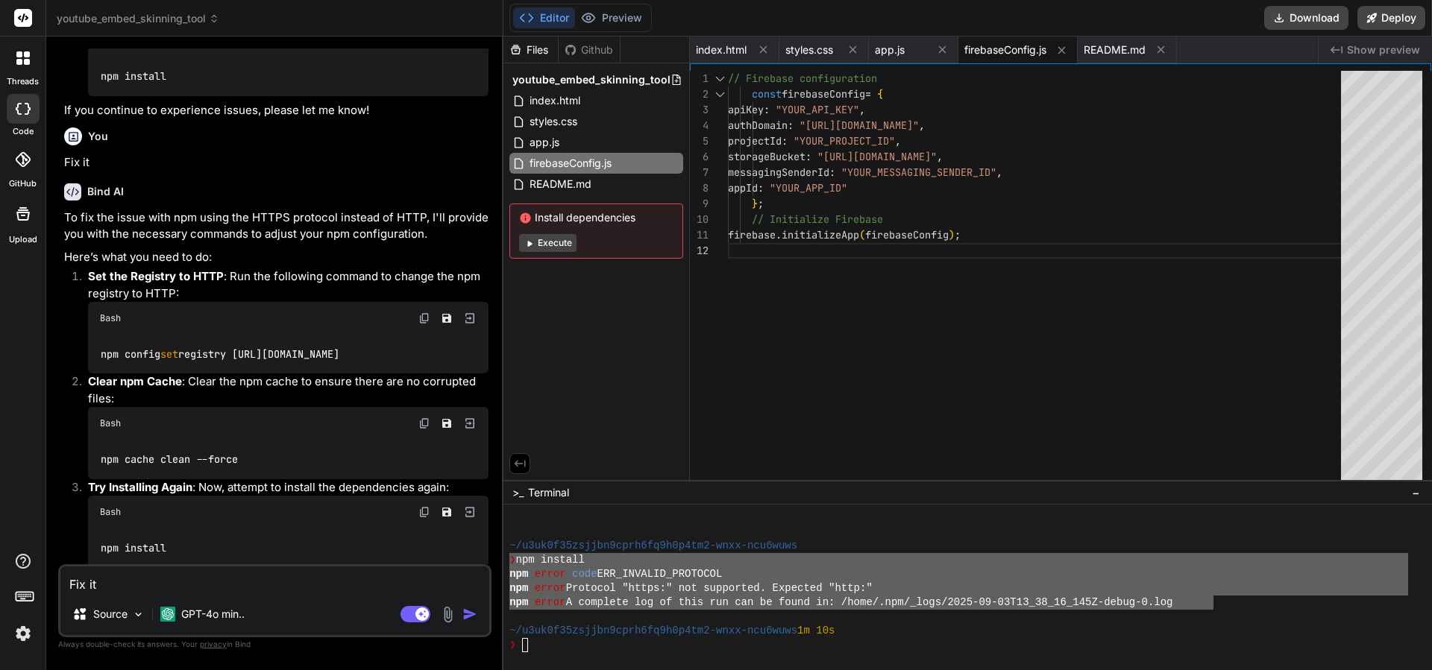
click at [583, 51] on div "Github" at bounding box center [588, 50] width 61 height 15
click at [537, 55] on div "Files" at bounding box center [530, 50] width 54 height 15
click at [585, 53] on div "Github" at bounding box center [588, 50] width 61 height 15
click at [591, 48] on div "Github" at bounding box center [588, 50] width 61 height 15
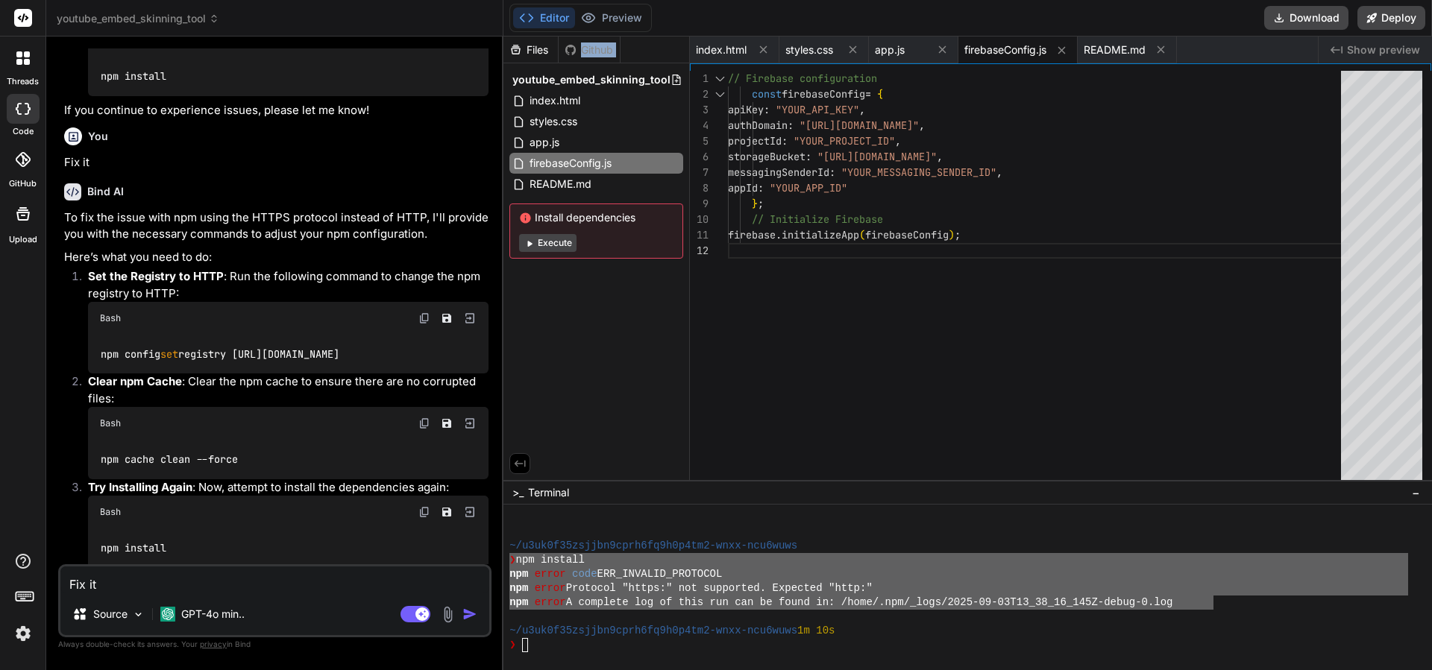
click at [591, 48] on div "Github" at bounding box center [588, 50] width 61 height 15
click at [626, 51] on div "Files Github" at bounding box center [596, 50] width 186 height 27
click at [727, 53] on span "index.html" at bounding box center [721, 50] width 51 height 15
type textarea "<textarea id="embedCode" readonly></textarea> </div> </div> <script src="app.js…"
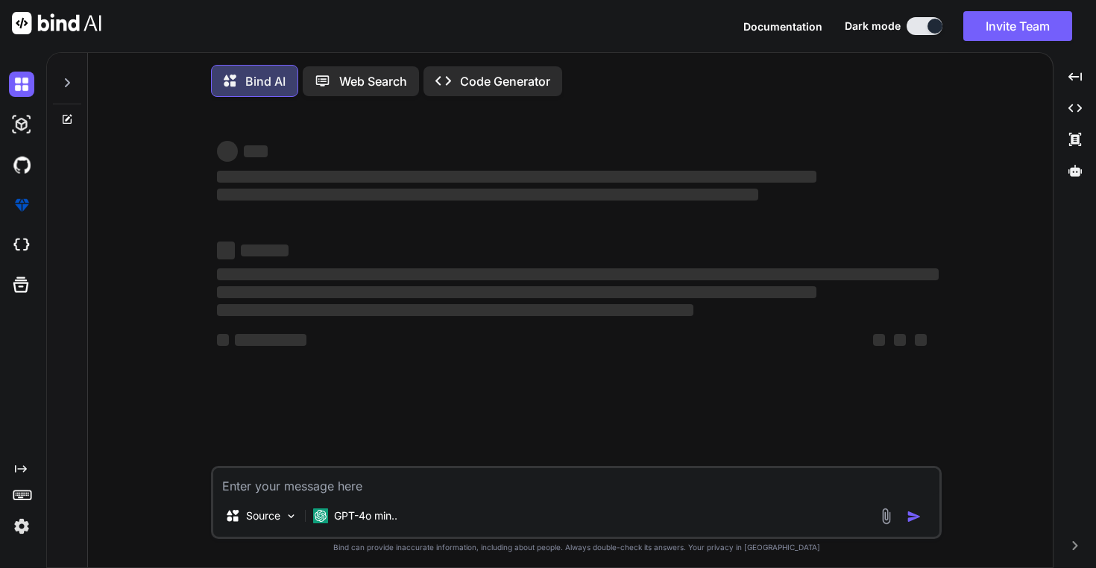
type textarea "x"
